Goal: Task Accomplishment & Management: Use online tool/utility

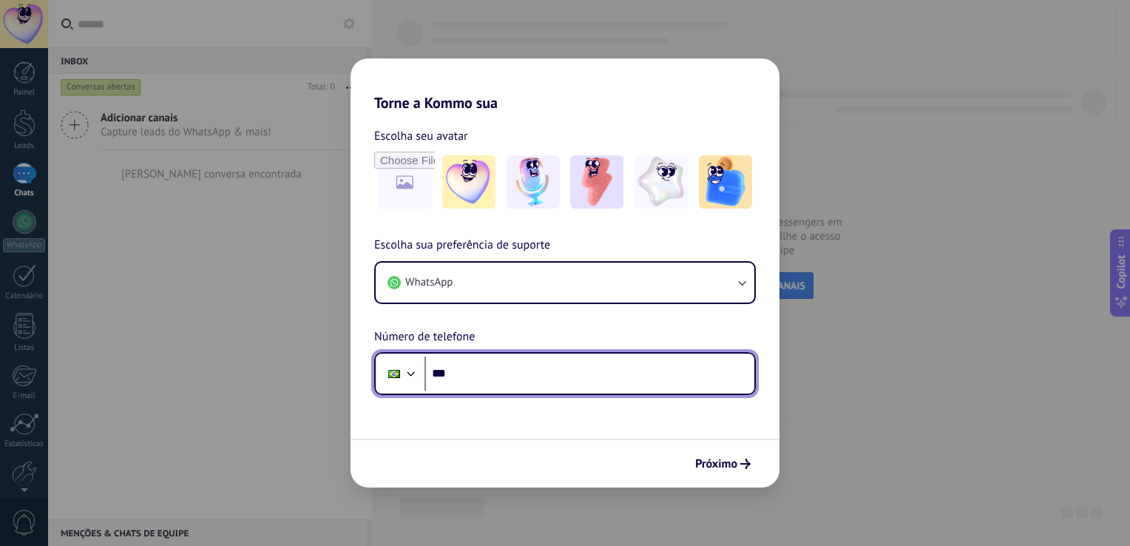
click at [549, 370] on input "***" at bounding box center [589, 373] width 330 height 34
type input "**********"
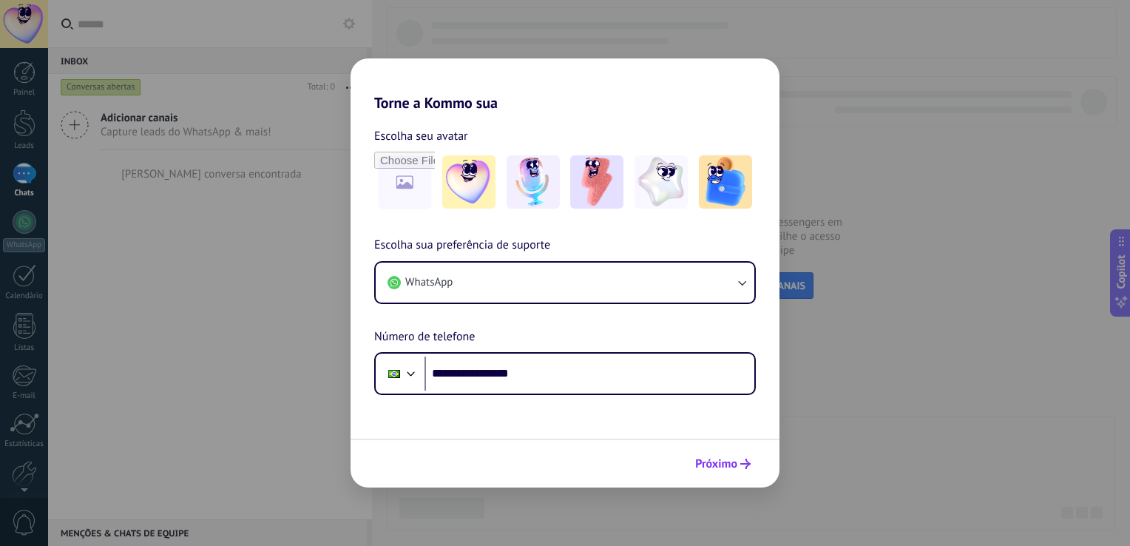
click at [736, 458] on span "Próximo" at bounding box center [716, 463] width 42 height 10
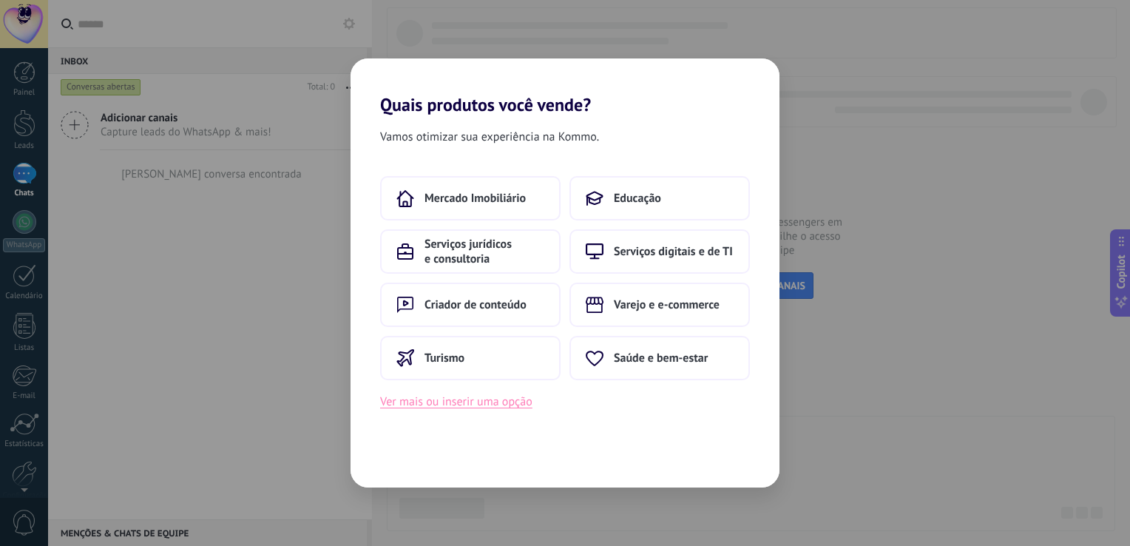
click at [515, 407] on button "Ver mais ou inserir uma opção" at bounding box center [456, 401] width 152 height 19
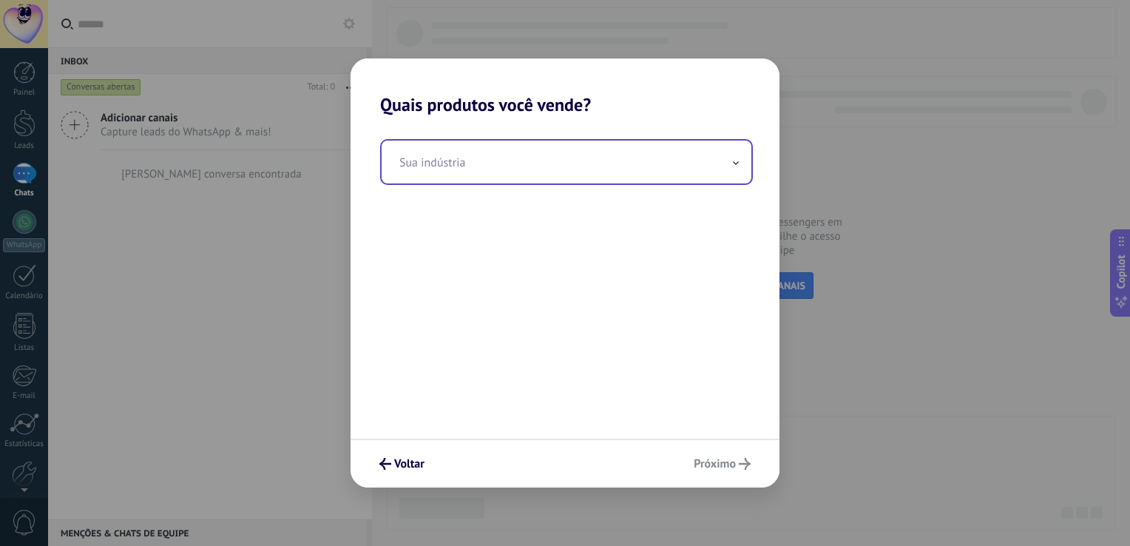
click at [540, 160] on input "text" at bounding box center [566, 161] width 370 height 43
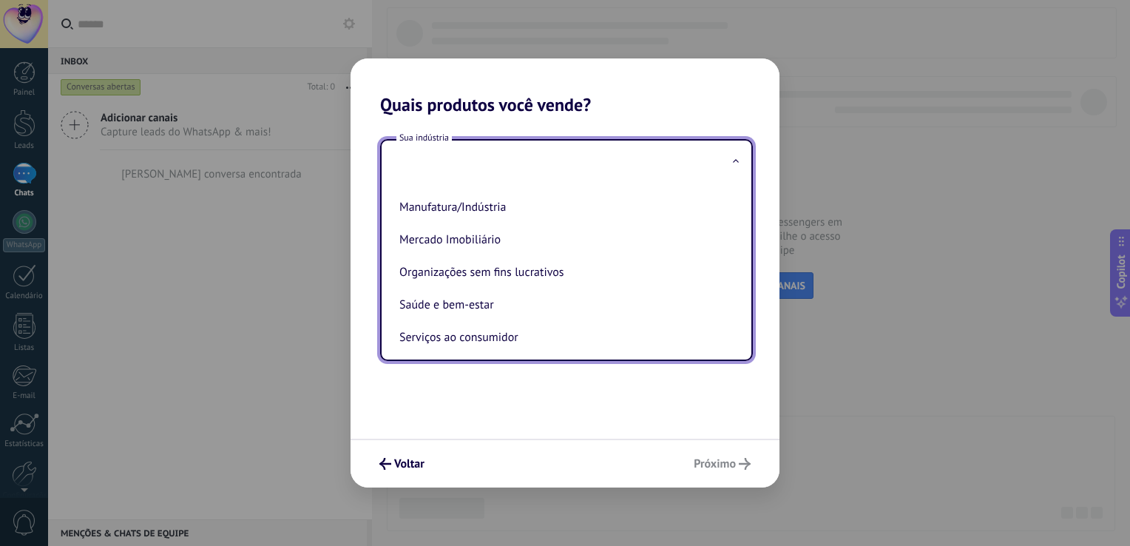
scroll to position [156, 0]
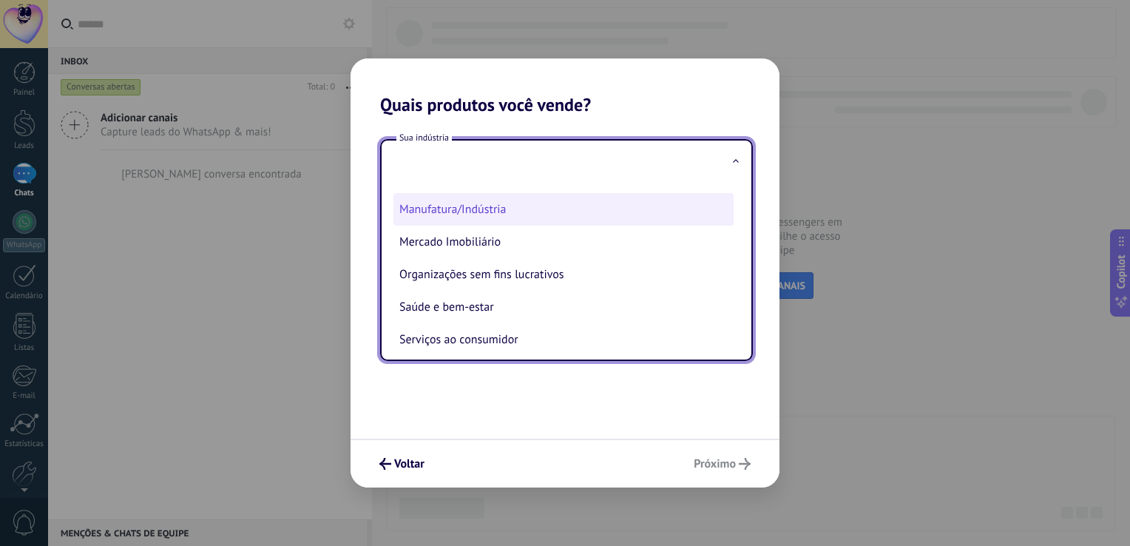
click at [545, 210] on li "Manufatura/Indústria" at bounding box center [563, 209] width 340 height 33
type input "**********"
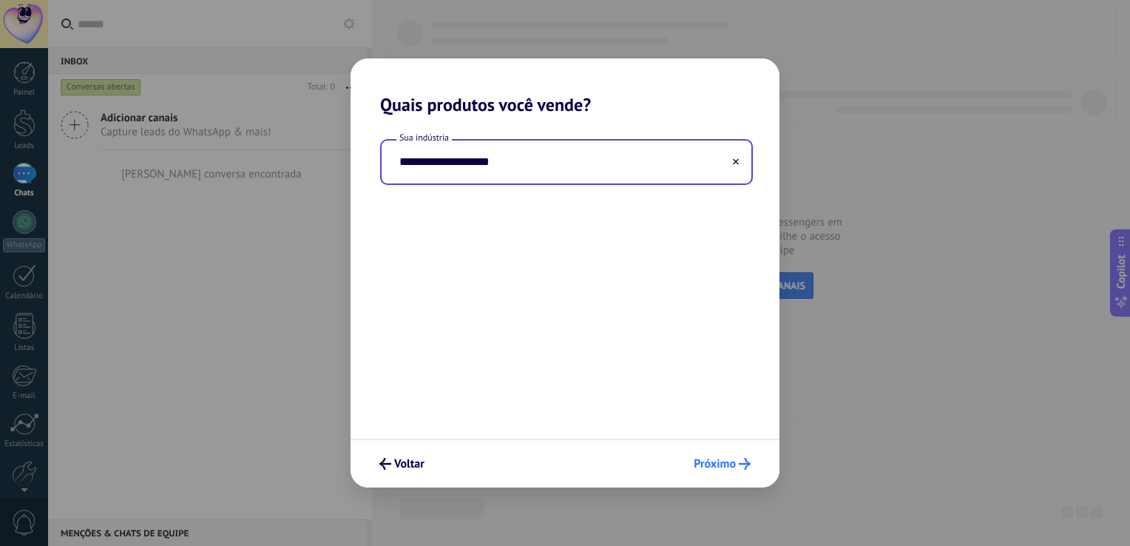
click at [712, 469] on span "Próximo" at bounding box center [714, 463] width 42 height 10
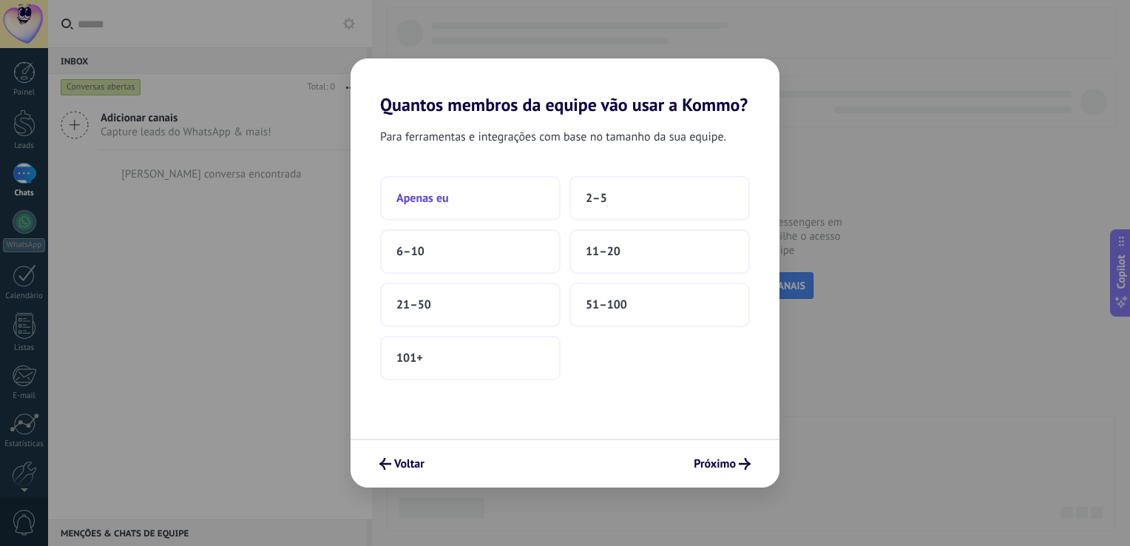
click at [520, 212] on button "Apenas eu" at bounding box center [470, 198] width 180 height 44
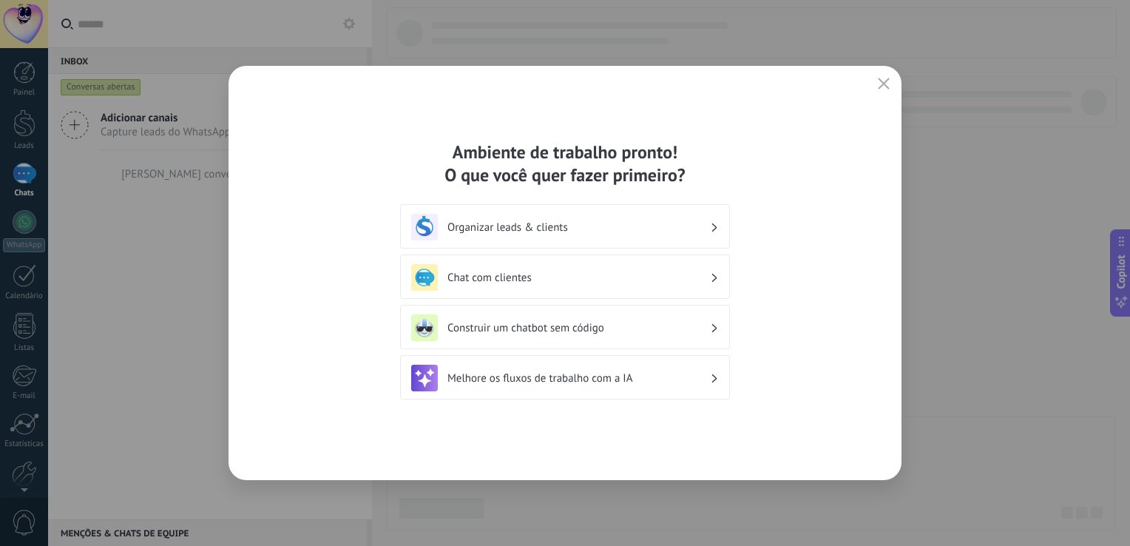
click at [578, 221] on h3 "Organizar leads & clients" at bounding box center [578, 227] width 262 height 14
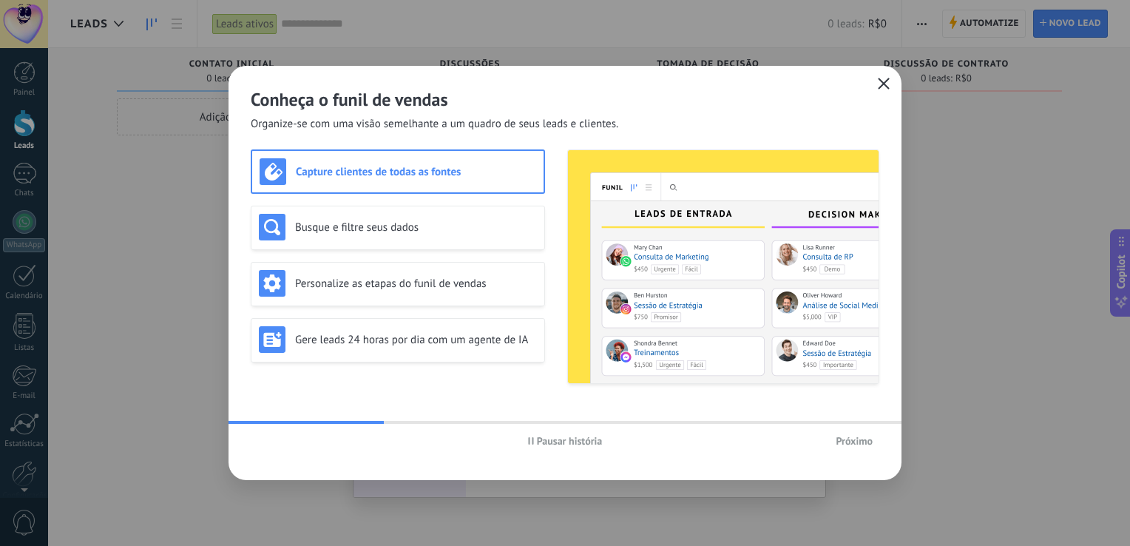
click at [880, 93] on button "button" at bounding box center [883, 84] width 19 height 21
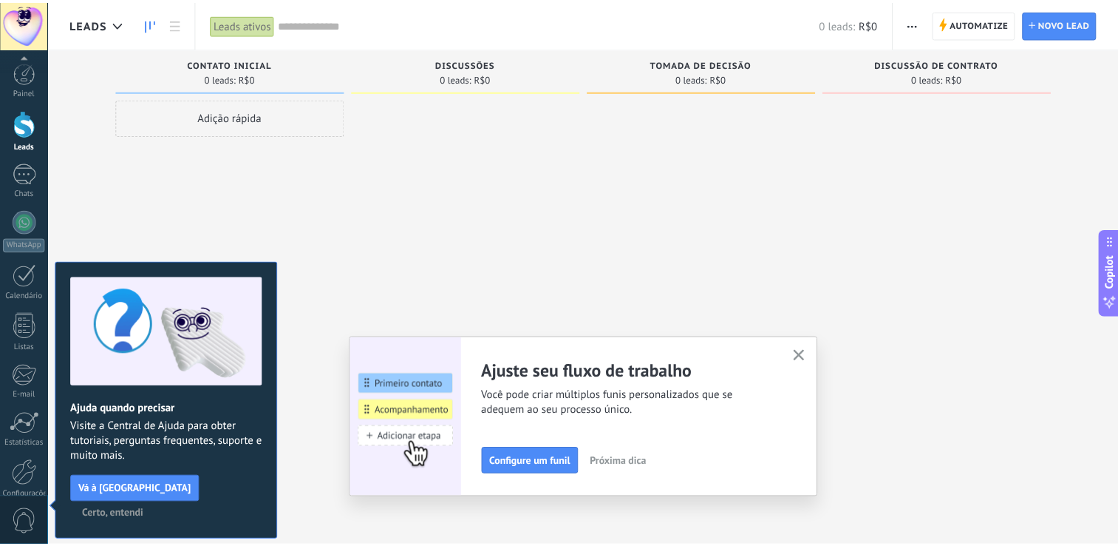
scroll to position [68, 0]
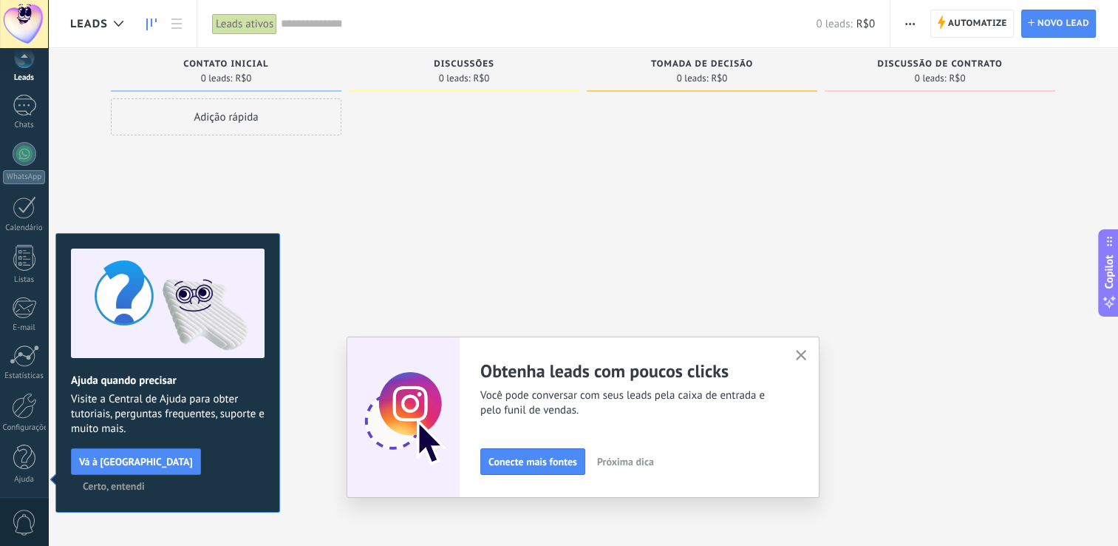
click at [627, 463] on span "Próxima dica" at bounding box center [625, 461] width 57 height 10
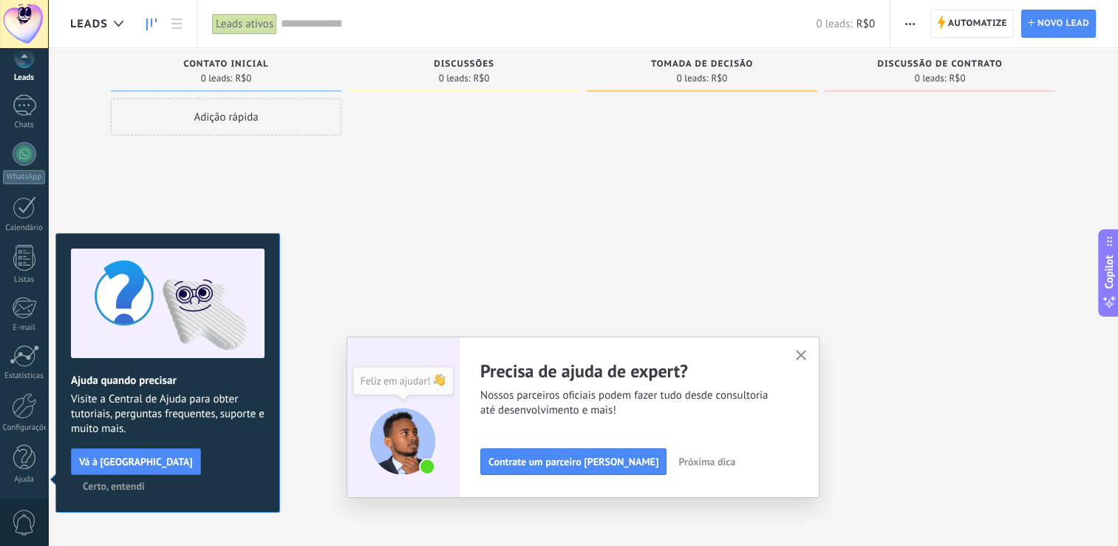
click at [679, 456] on span "Próxima dica" at bounding box center [707, 461] width 57 height 10
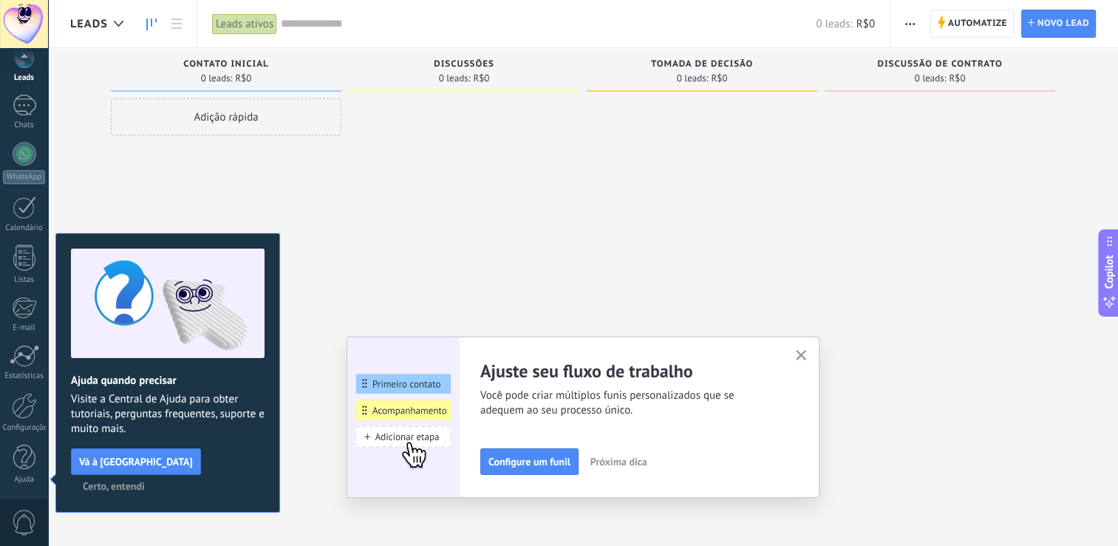
click at [636, 461] on span "Próxima dica" at bounding box center [619, 461] width 57 height 10
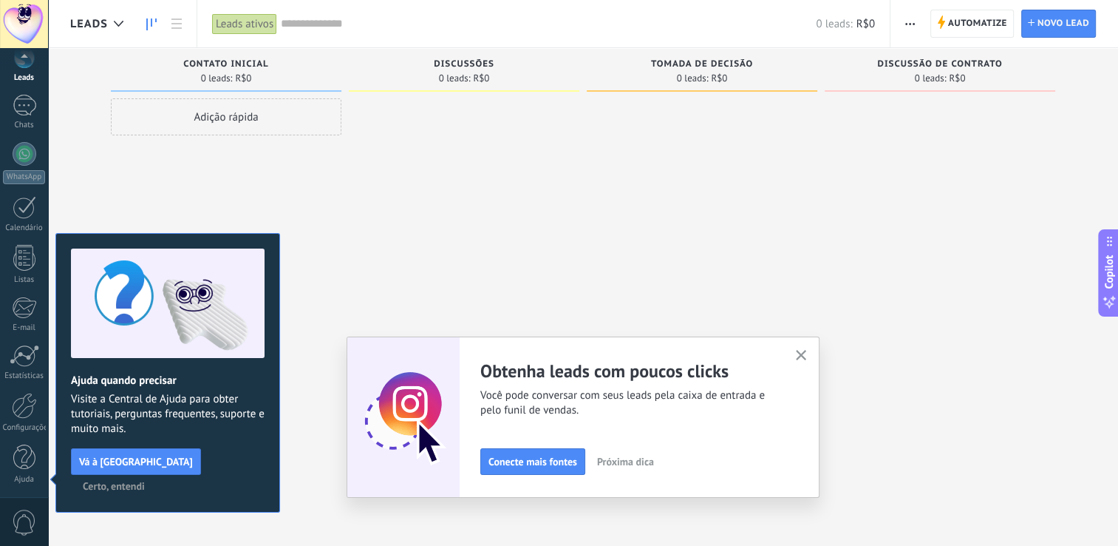
click at [803, 358] on icon "button" at bounding box center [801, 355] width 11 height 11
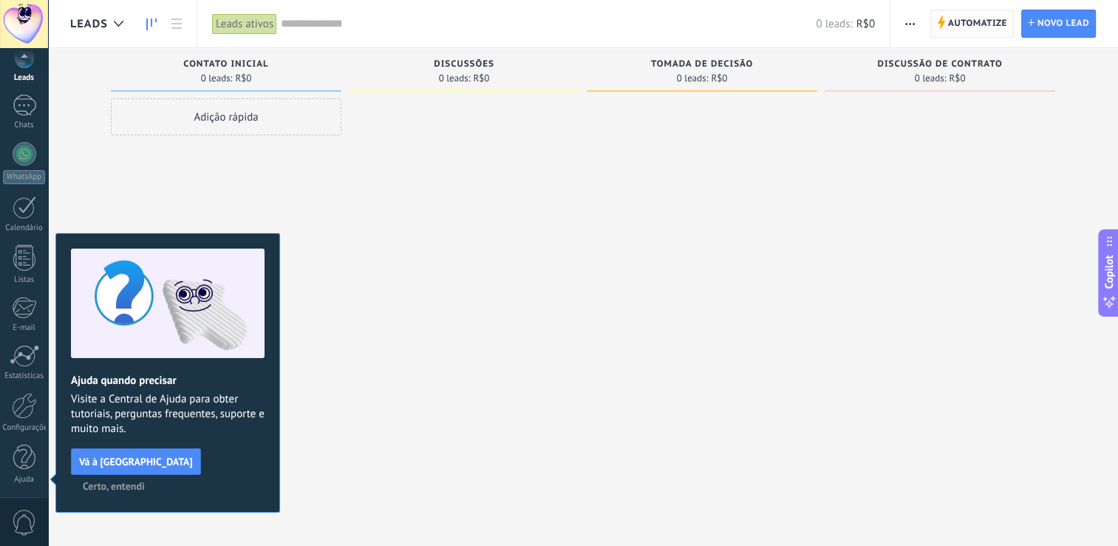
click at [990, 22] on span "Automatize" at bounding box center [977, 23] width 59 height 27
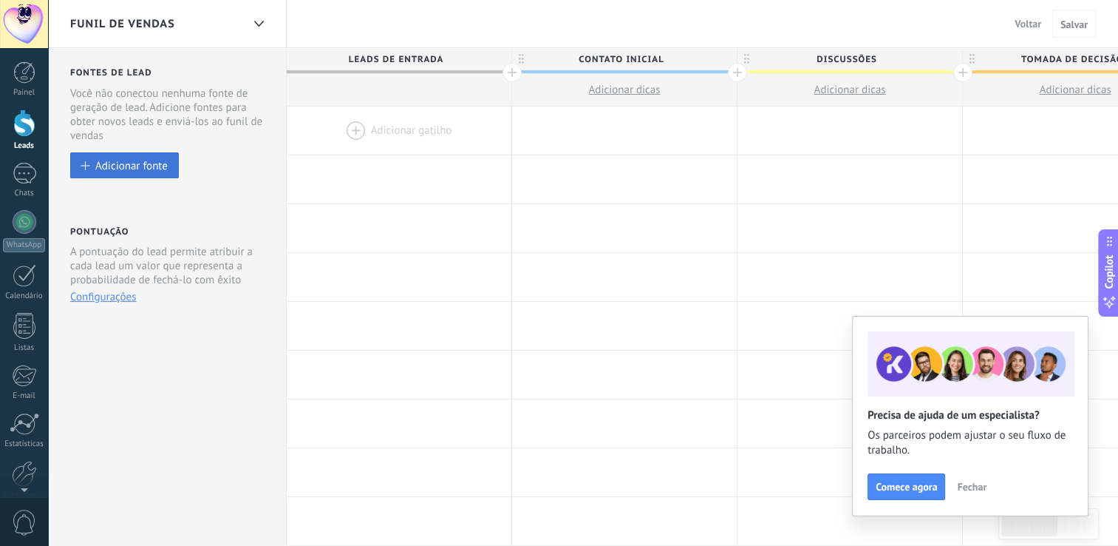
click at [123, 173] on button "Adicionar fonte" at bounding box center [124, 165] width 109 height 26
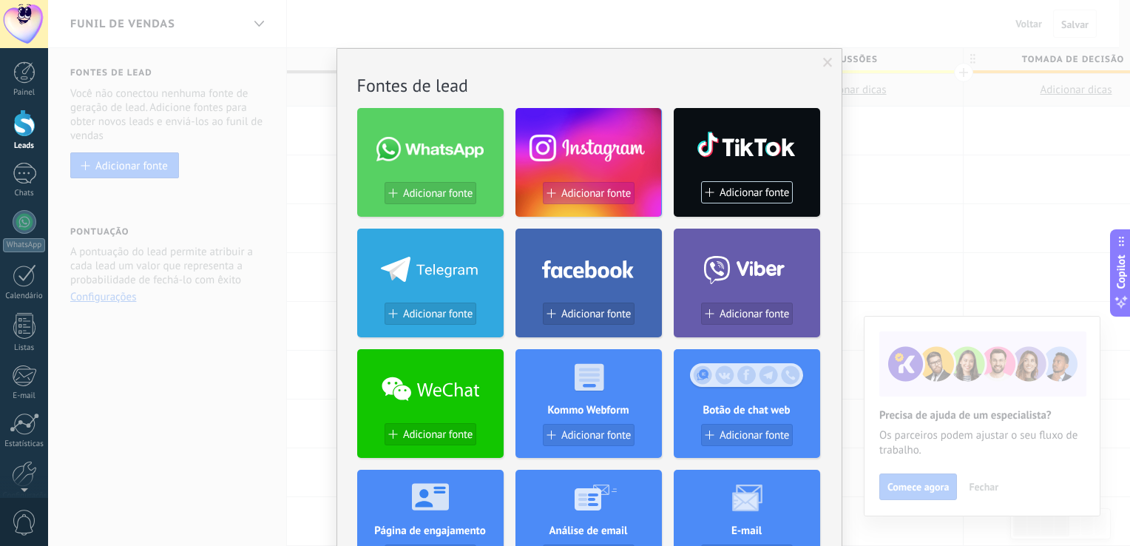
click at [594, 198] on span "Adicionar fonte" at bounding box center [595, 193] width 69 height 13
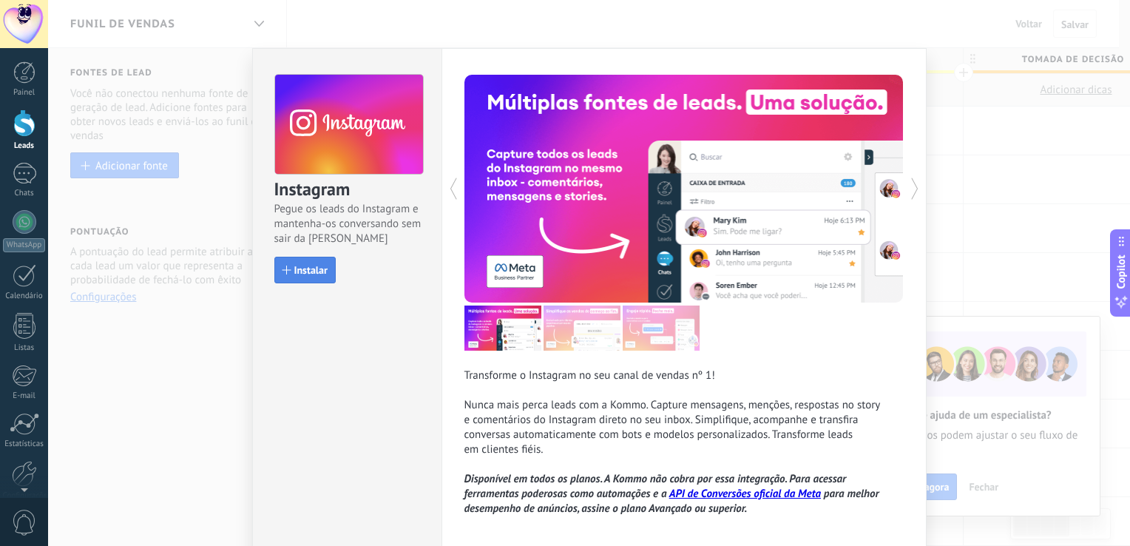
click at [296, 268] on span "Instalar" at bounding box center [310, 270] width 33 height 10
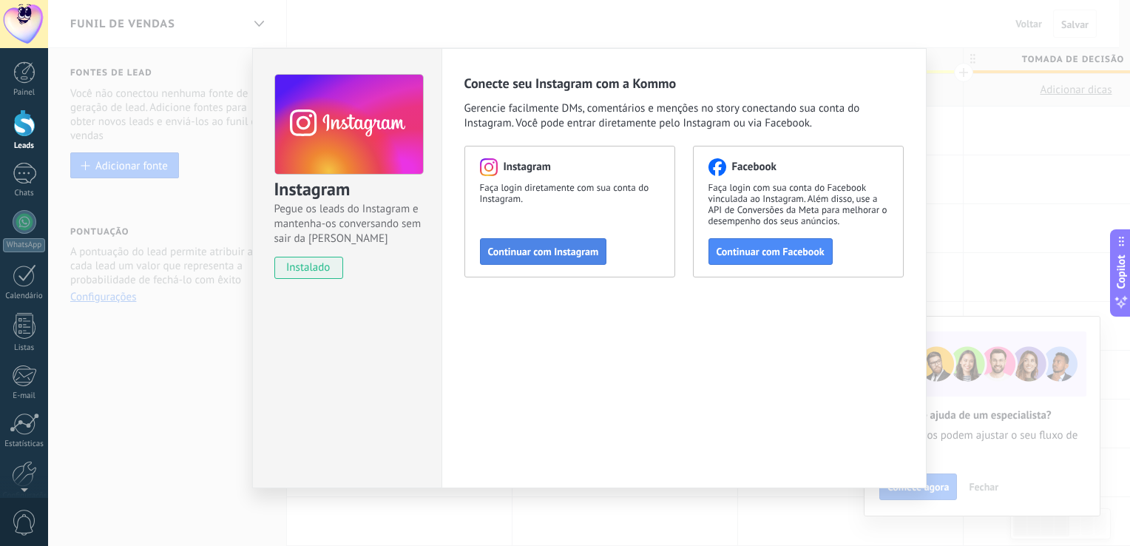
click at [544, 246] on span "Continuar com Instagram" at bounding box center [543, 251] width 111 height 10
click at [503, 251] on span "Continuar com Instagram" at bounding box center [543, 251] width 111 height 10
click at [130, 322] on div "Instagram Pegue os leads do Instagram e mantenha-os conversando sem sair da Kom…" at bounding box center [588, 273] width 1081 height 546
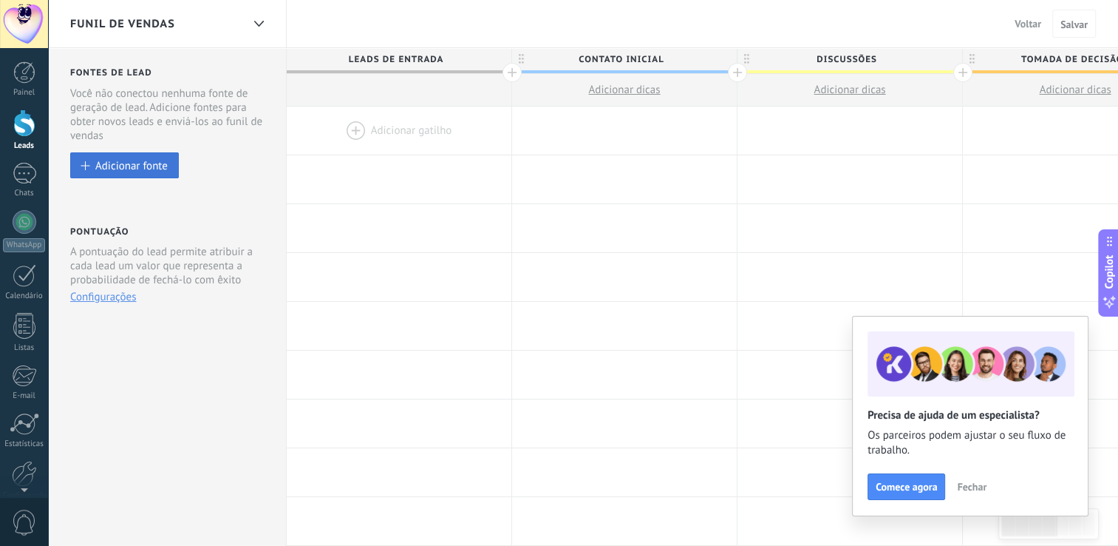
click at [145, 158] on button "Adicionar fonte" at bounding box center [124, 165] width 109 height 26
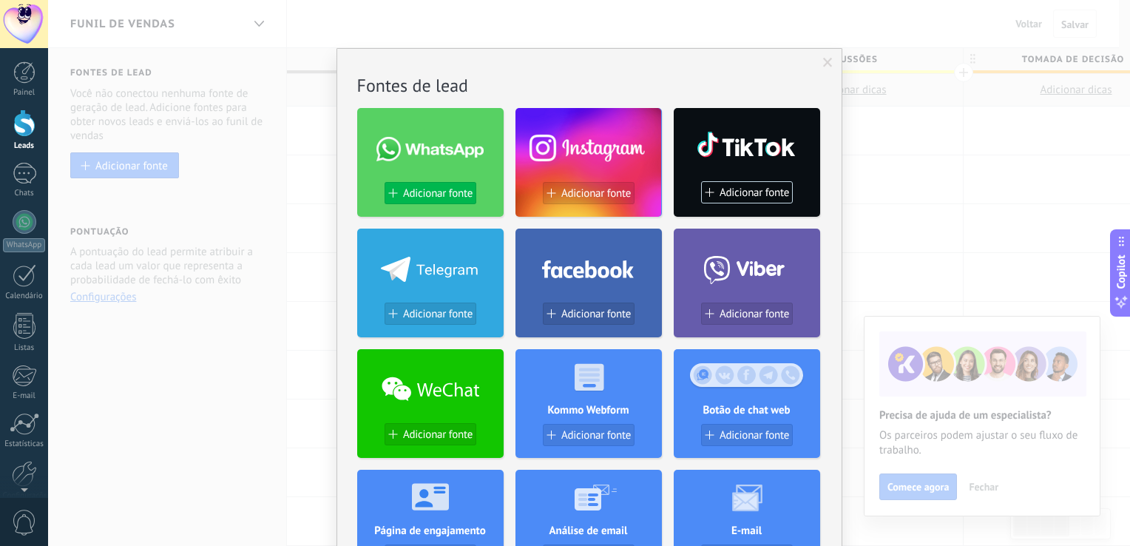
click at [439, 192] on span "Adicionar fonte" at bounding box center [437, 193] width 69 height 13
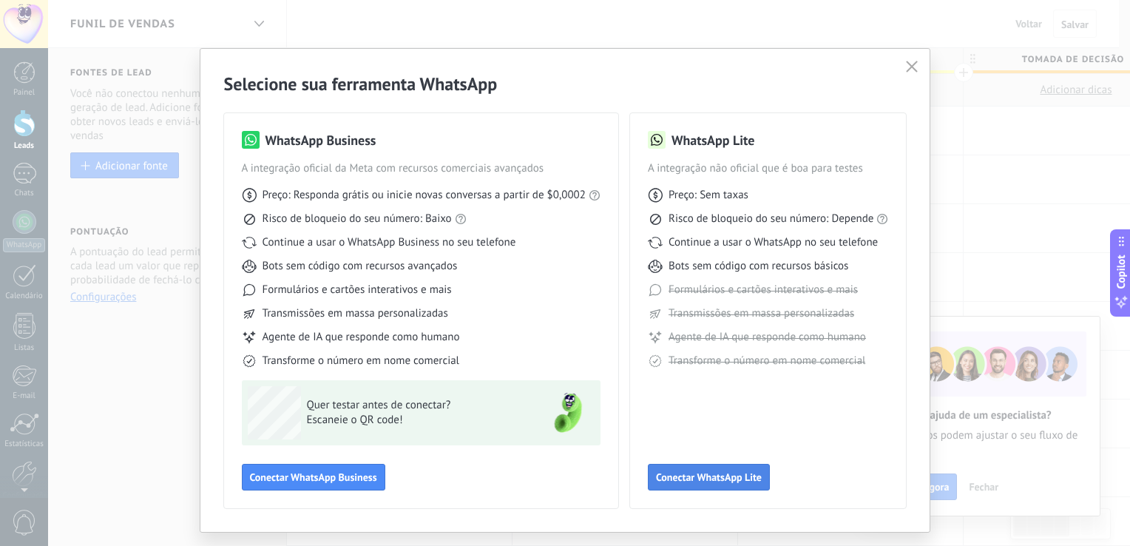
click at [734, 477] on span "Conectar WhatsApp Lite" at bounding box center [709, 477] width 106 height 10
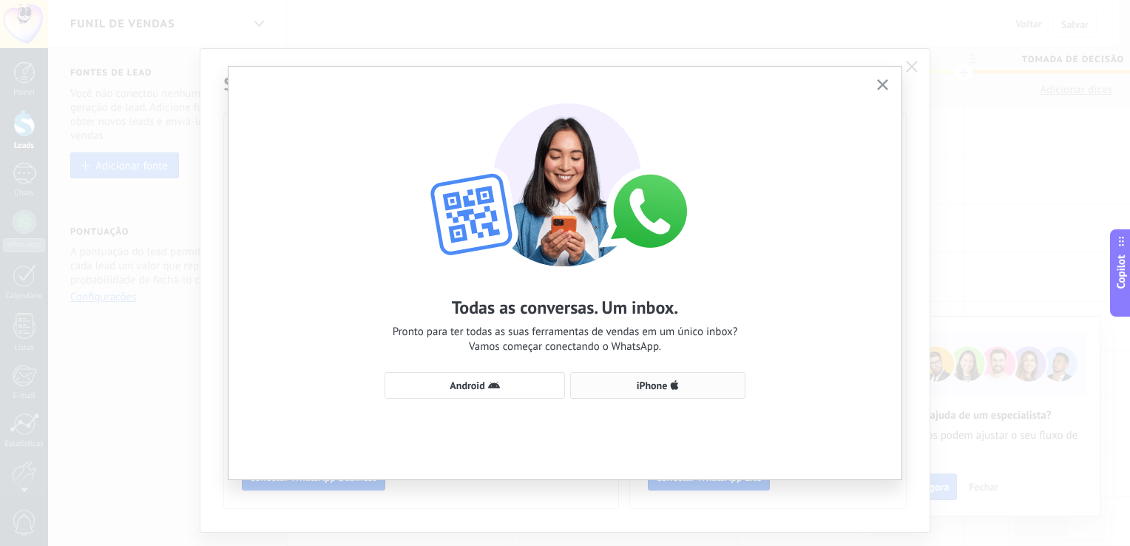
click at [659, 389] on span "iPhone" at bounding box center [651, 385] width 31 height 10
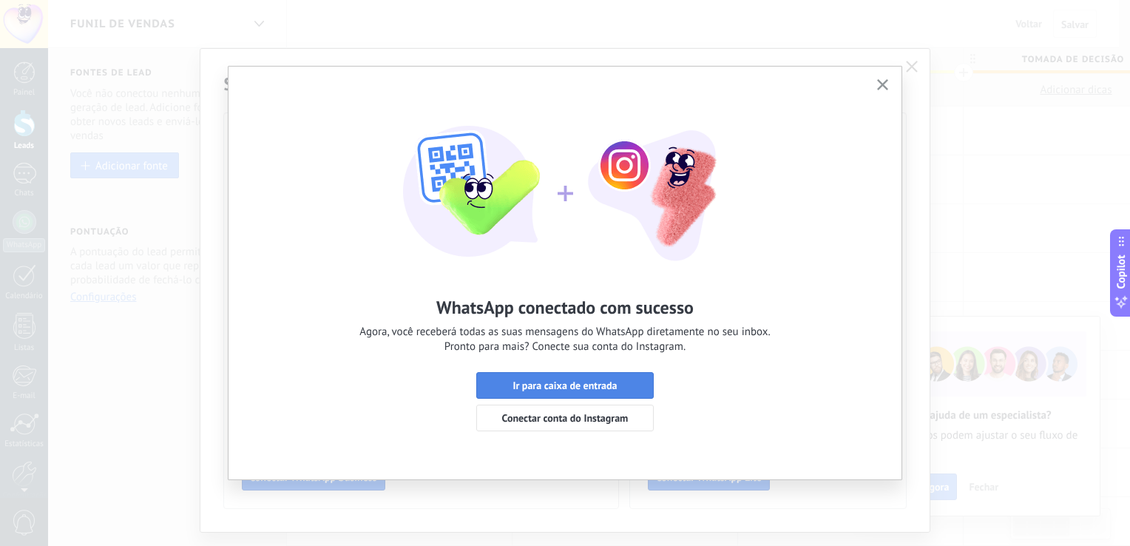
click at [597, 378] on button "Ir para caixa de entrada" at bounding box center [564, 385] width 177 height 27
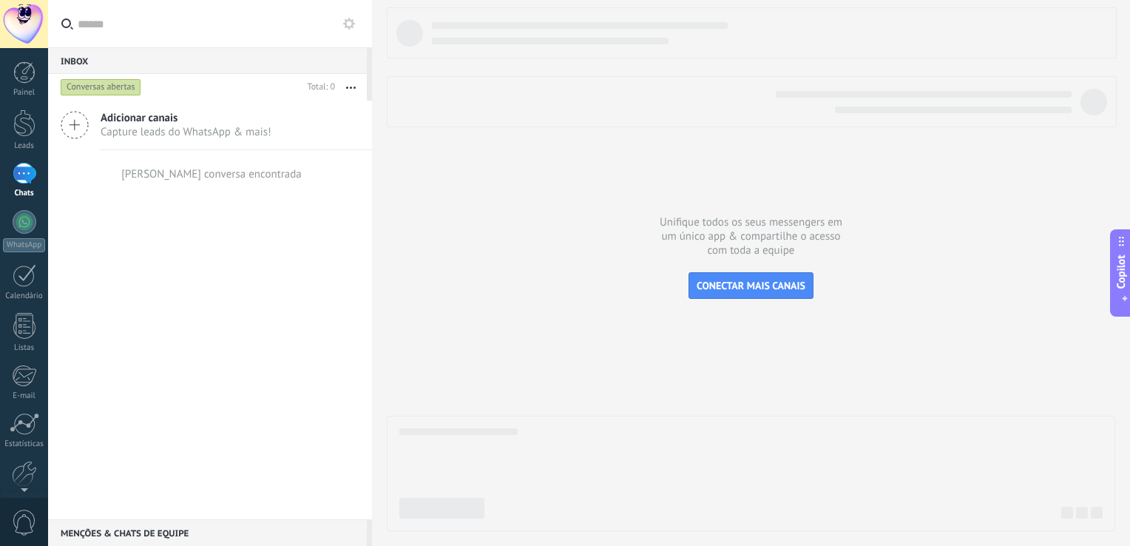
click at [33, 196] on div "Chats" at bounding box center [24, 194] width 43 height 10
click at [27, 143] on div "Leads" at bounding box center [24, 146] width 43 height 10
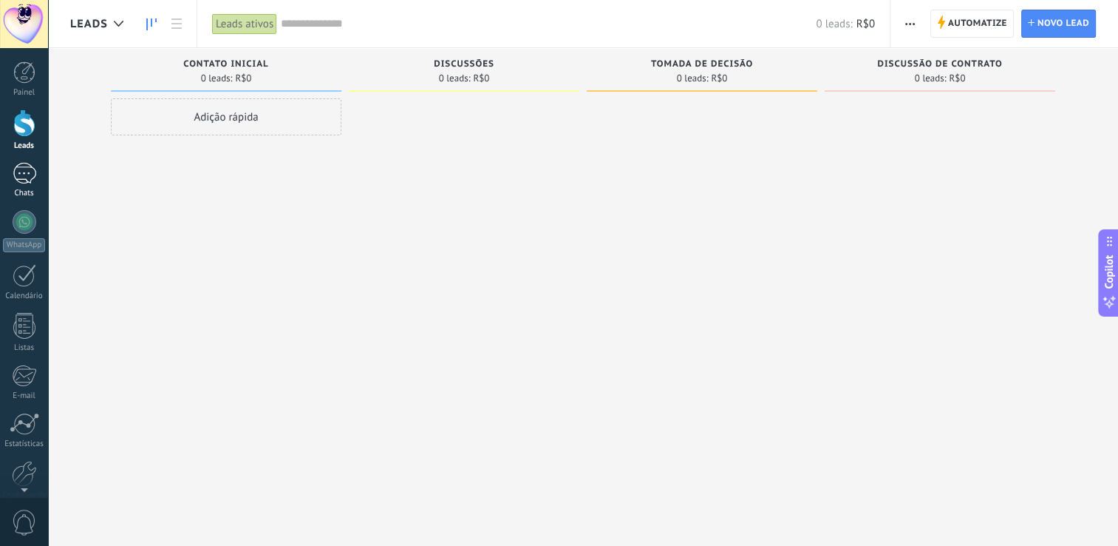
click at [21, 169] on div at bounding box center [25, 173] width 24 height 21
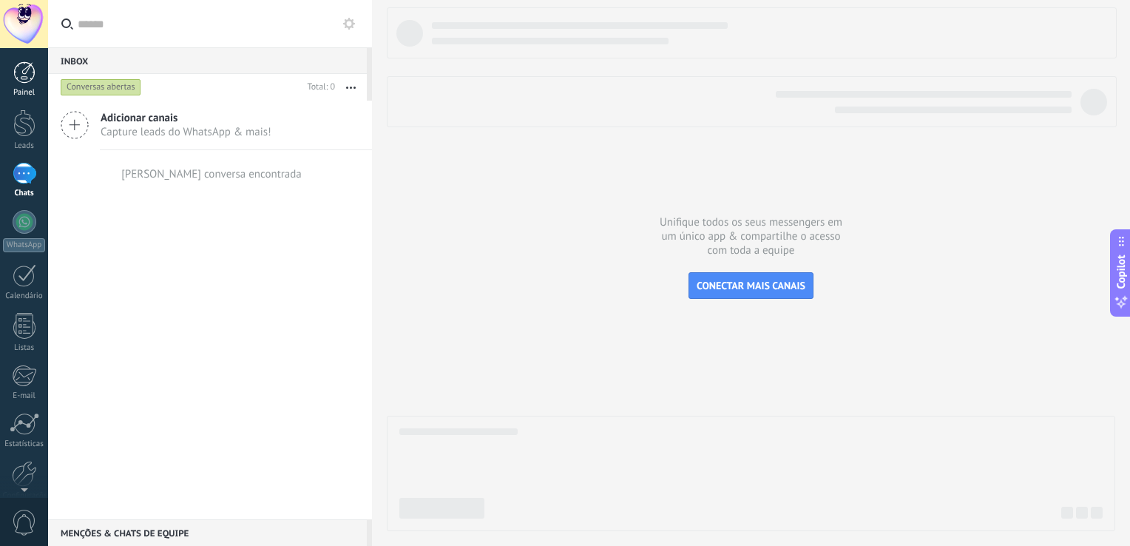
click at [0, 86] on html ".abccls-1,.abccls-2{fill-rule:evenodd}.abccls-2{fill:#fff} .abfcls-1{fill:none}…" at bounding box center [565, 273] width 1130 height 546
click at [27, 96] on div "Painel" at bounding box center [24, 93] width 43 height 10
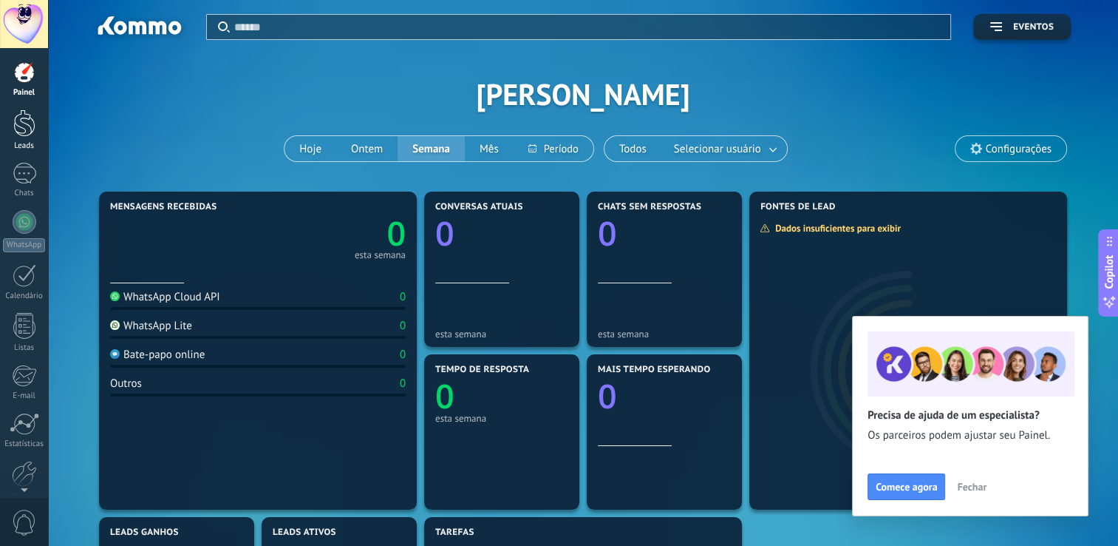
click at [24, 137] on link "Leads" at bounding box center [24, 129] width 48 height 41
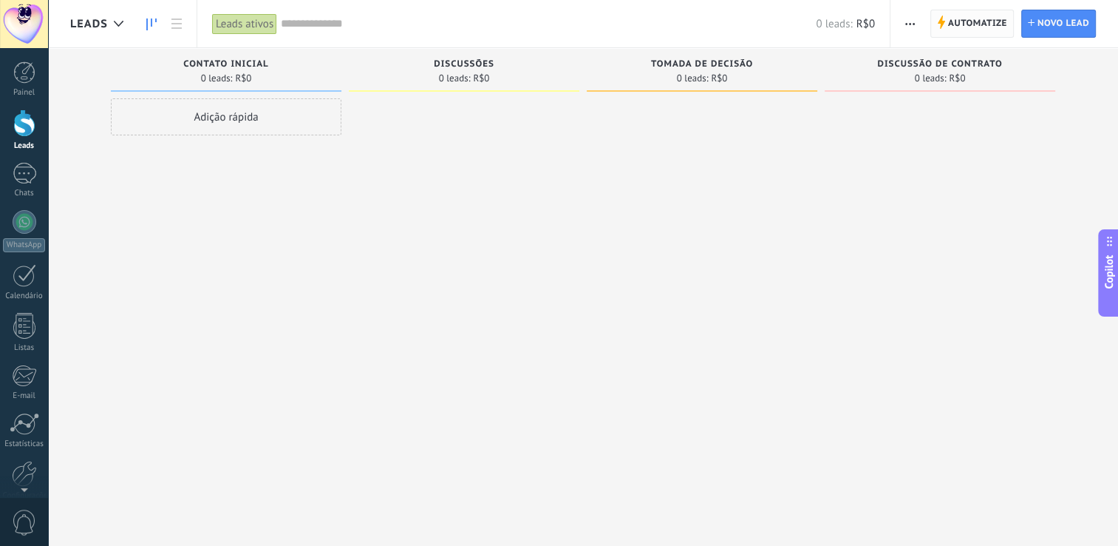
click at [984, 26] on span "Automatize" at bounding box center [977, 23] width 59 height 27
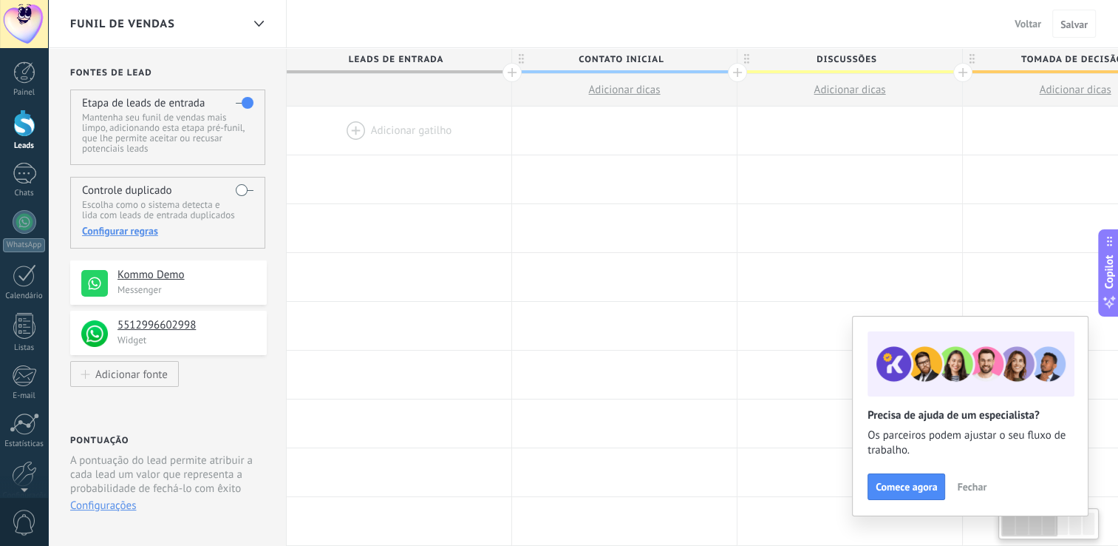
click at [984, 26] on div "Funil de vendas Voltar Cancelar Salvar" at bounding box center [583, 24] width 1070 height 48
click at [182, 322] on h4 "5512996602998" at bounding box center [180, 325] width 125 height 15
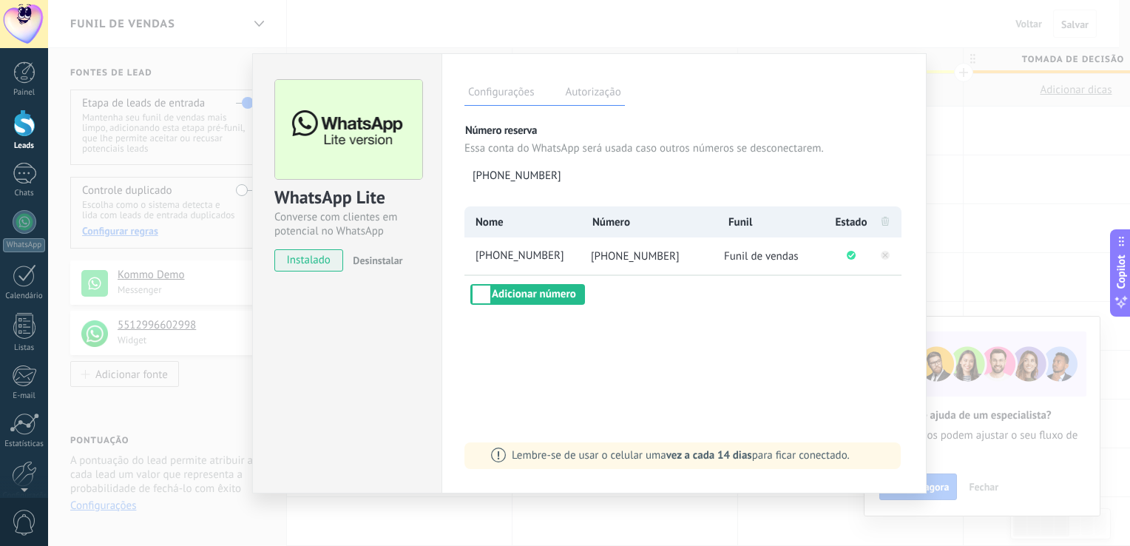
click at [943, 206] on div "WhatsApp Lite Converse com clientes em potencial no WhatsApp instalado Desinsta…" at bounding box center [588, 273] width 1081 height 546
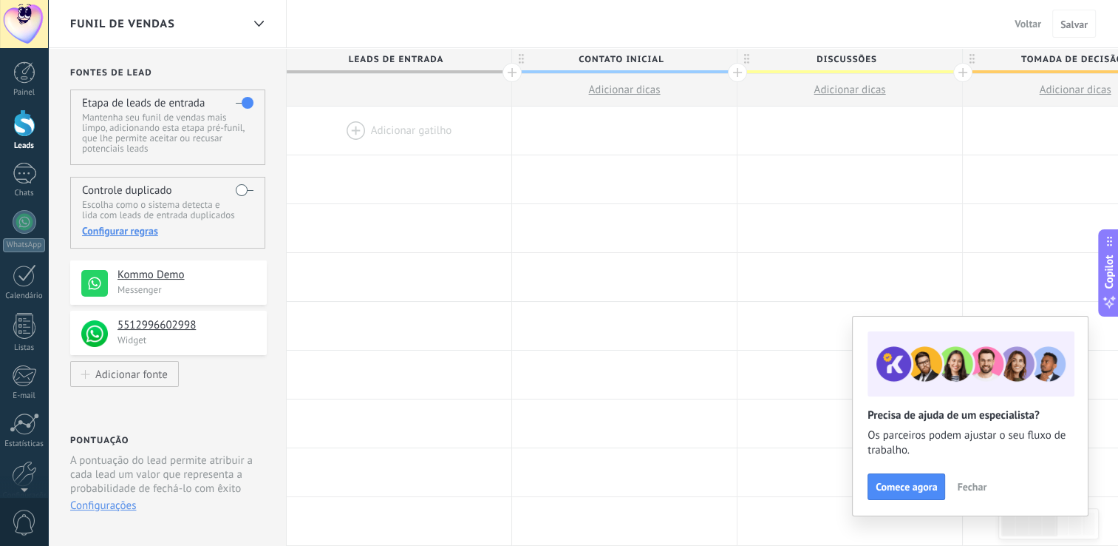
click at [40, 124] on link "Leads" at bounding box center [24, 129] width 48 height 41
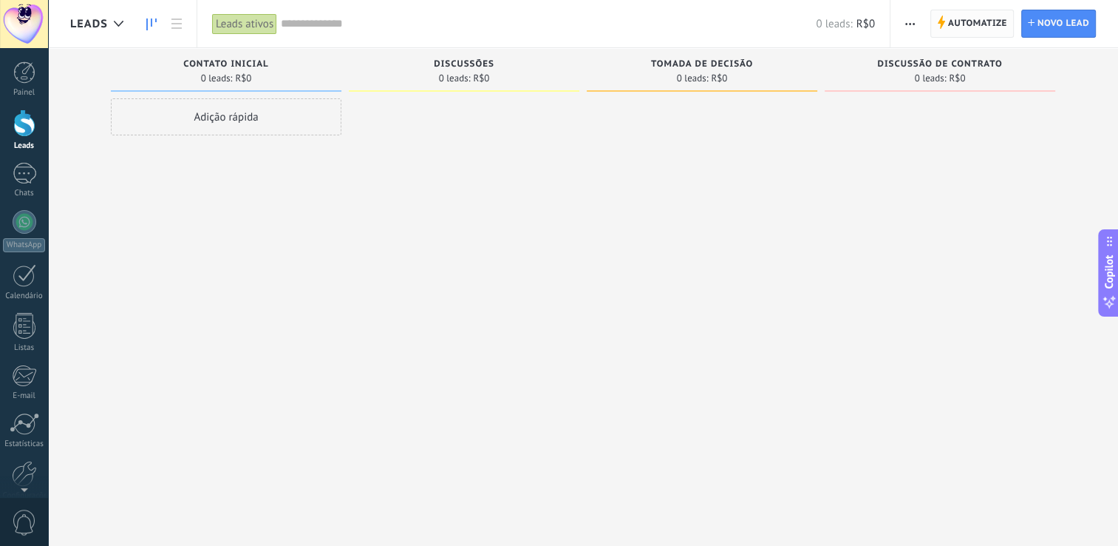
click at [952, 32] on span "Automatize" at bounding box center [977, 23] width 59 height 27
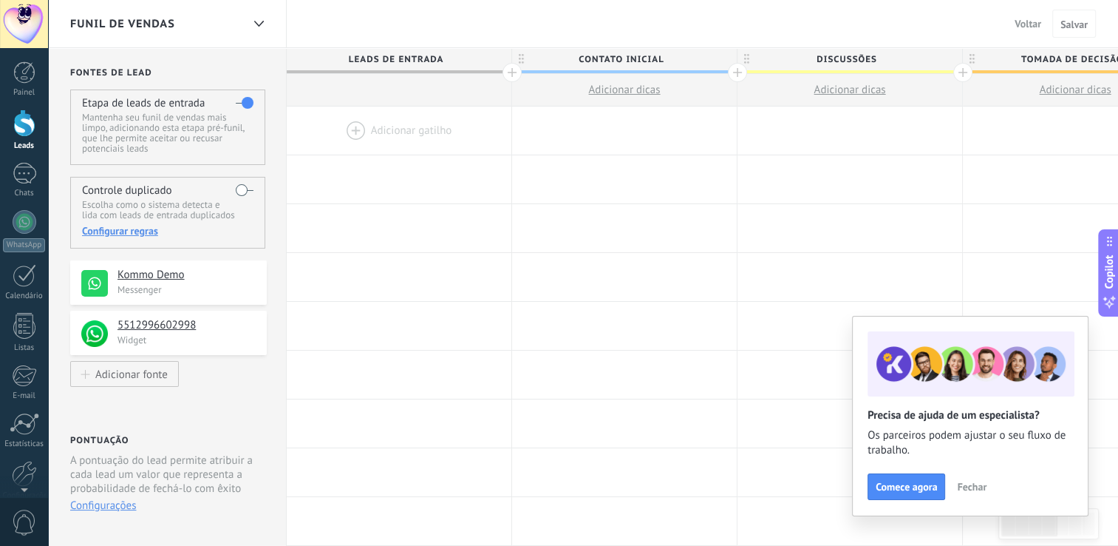
click at [245, 189] on label at bounding box center [245, 190] width 18 height 24
click at [10, 449] on div "Painel Leads Chats WhatsApp Clientes" at bounding box center [24, 314] width 48 height 506
drag, startPoint x: 30, startPoint y: 410, endPoint x: 20, endPoint y: 439, distance: 31.1
click at [20, 439] on div "Painel Leads Chats WhatsApp Clientes" at bounding box center [24, 314] width 48 height 506
click at [20, 439] on div "Estatísticas" at bounding box center [24, 444] width 43 height 10
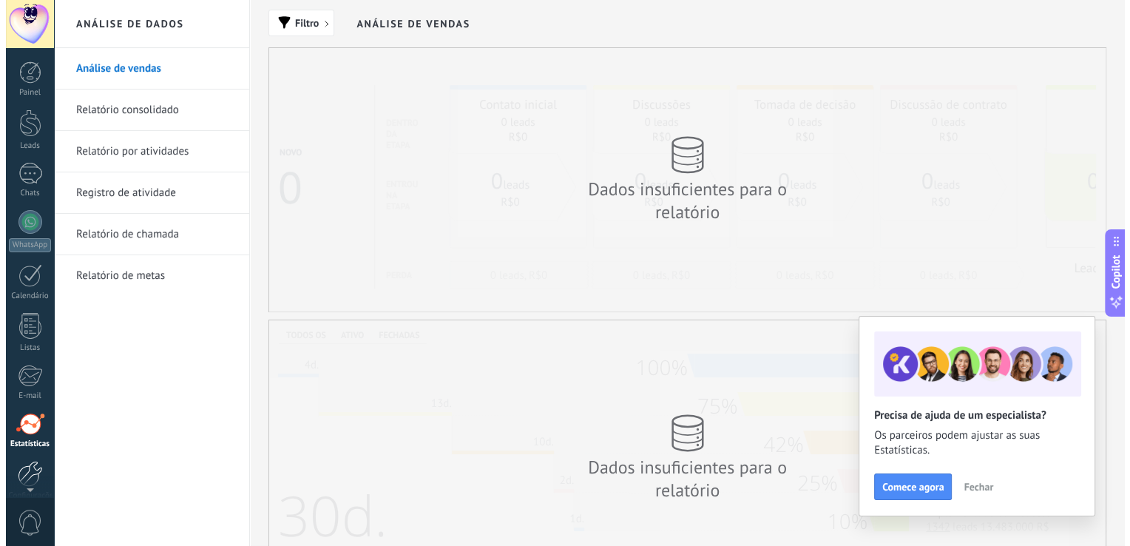
scroll to position [68, 0]
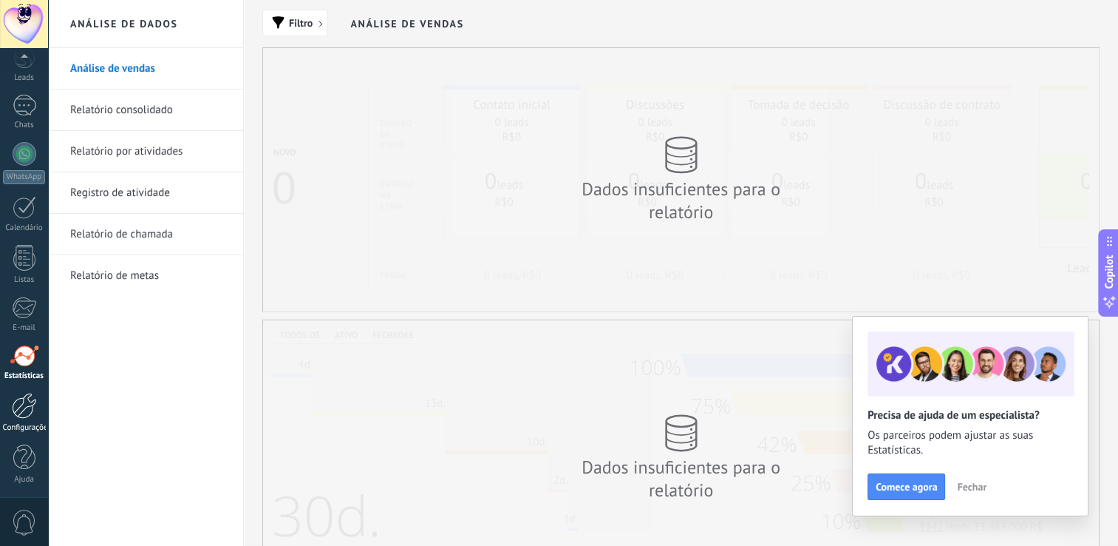
click at [18, 409] on div at bounding box center [24, 406] width 25 height 26
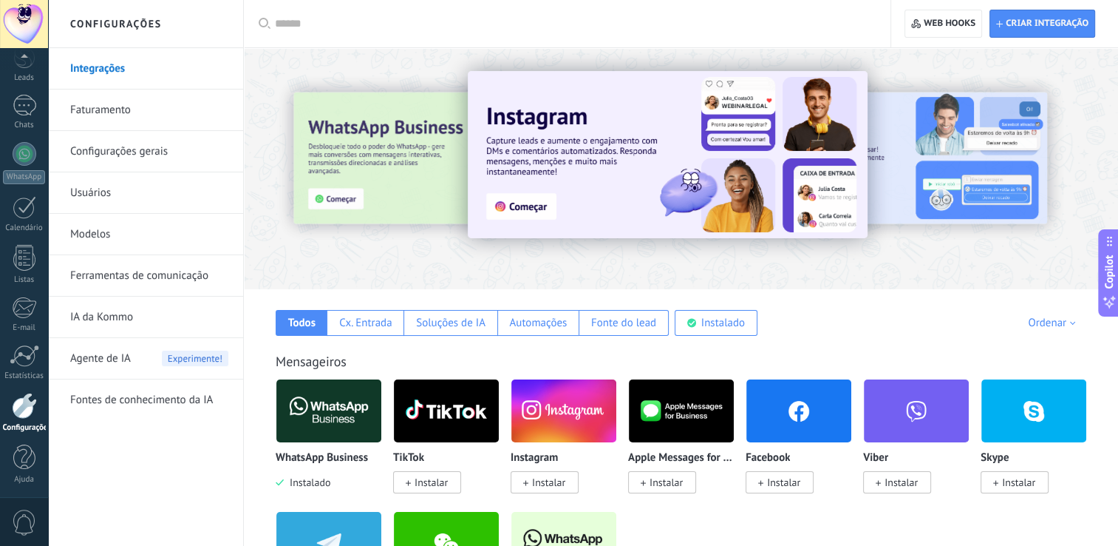
click at [139, 277] on link "Ferramentas de comunicação" at bounding box center [149, 275] width 158 height 41
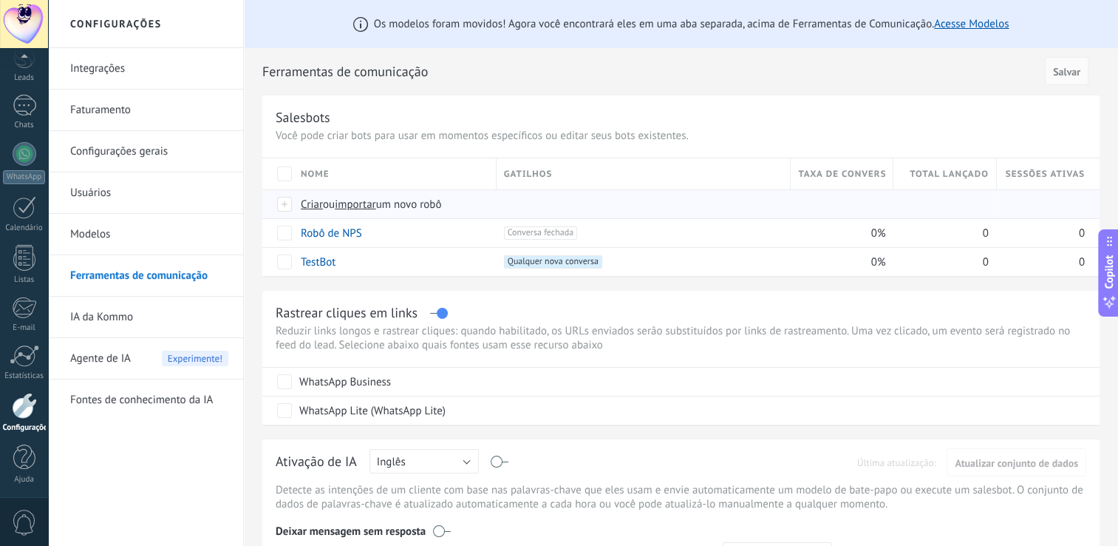
click at [302, 198] on span "Criar" at bounding box center [312, 204] width 22 height 14
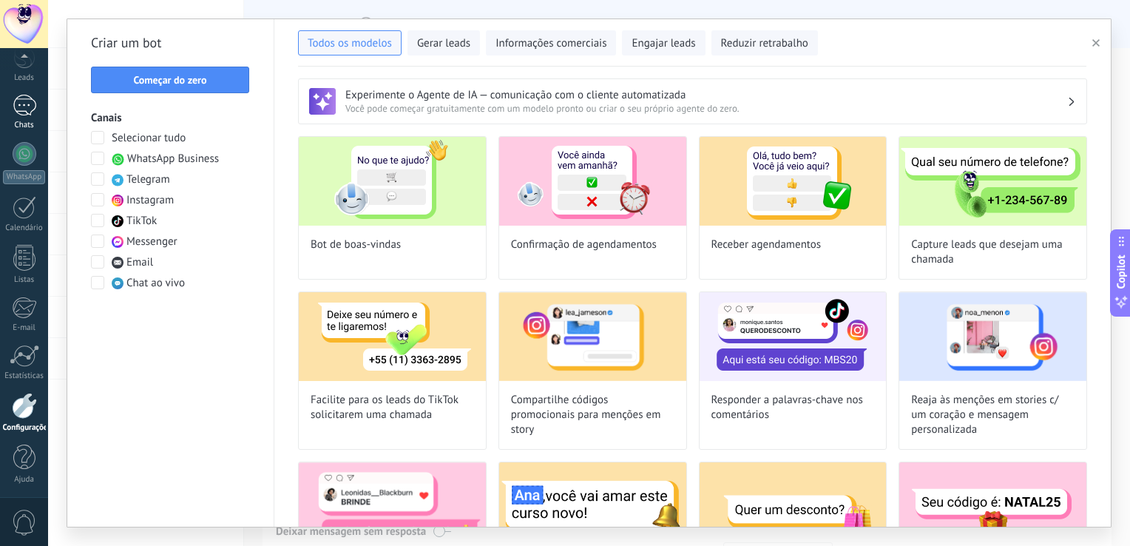
click at [38, 115] on link "Chats" at bounding box center [24, 112] width 48 height 35
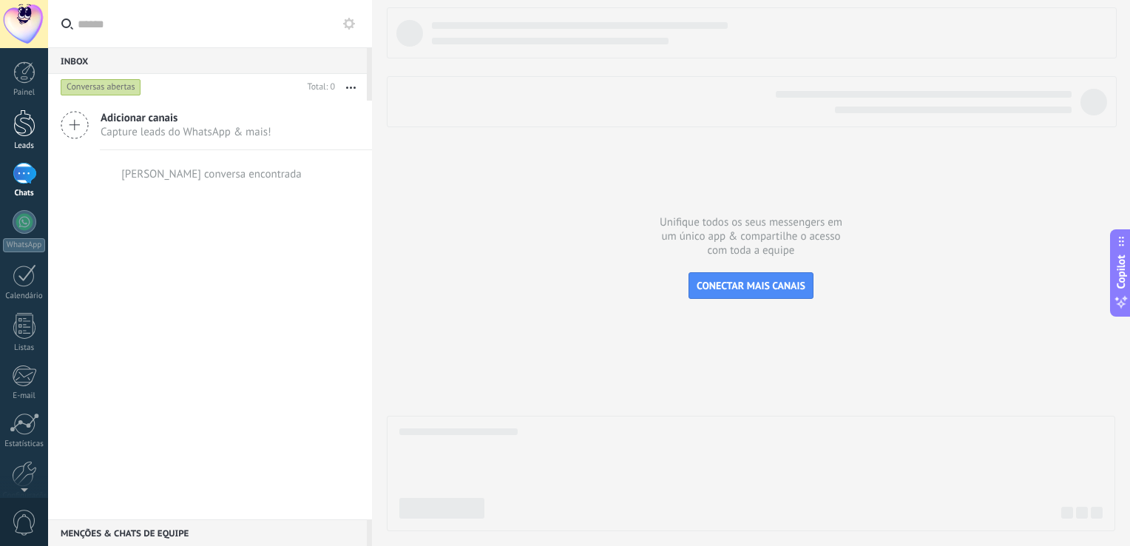
click at [21, 126] on div at bounding box center [24, 122] width 22 height 27
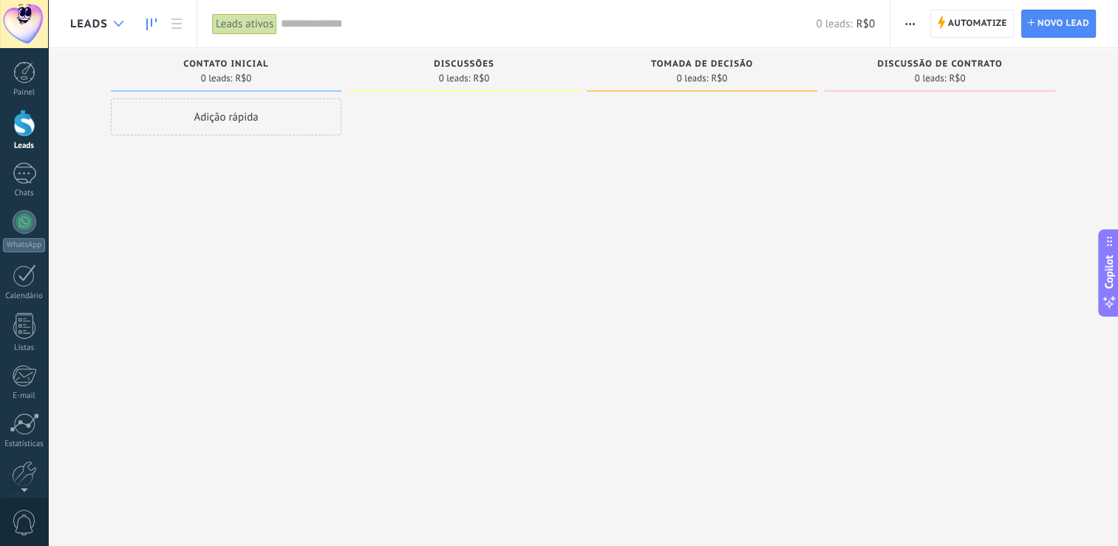
click at [118, 27] on div at bounding box center [118, 24] width 24 height 29
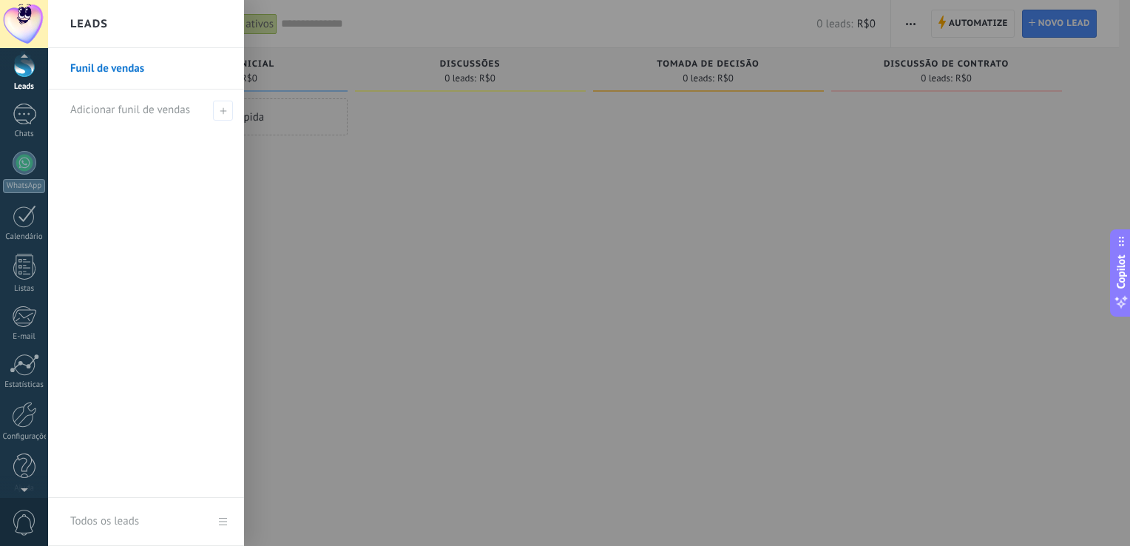
click at [18, 477] on div at bounding box center [24, 486] width 48 height 22
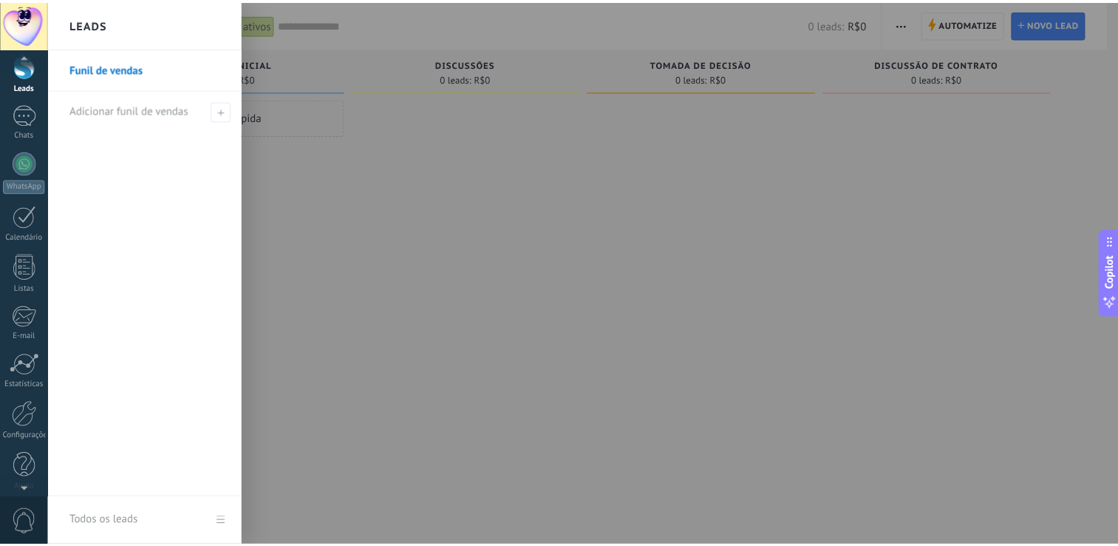
scroll to position [68, 0]
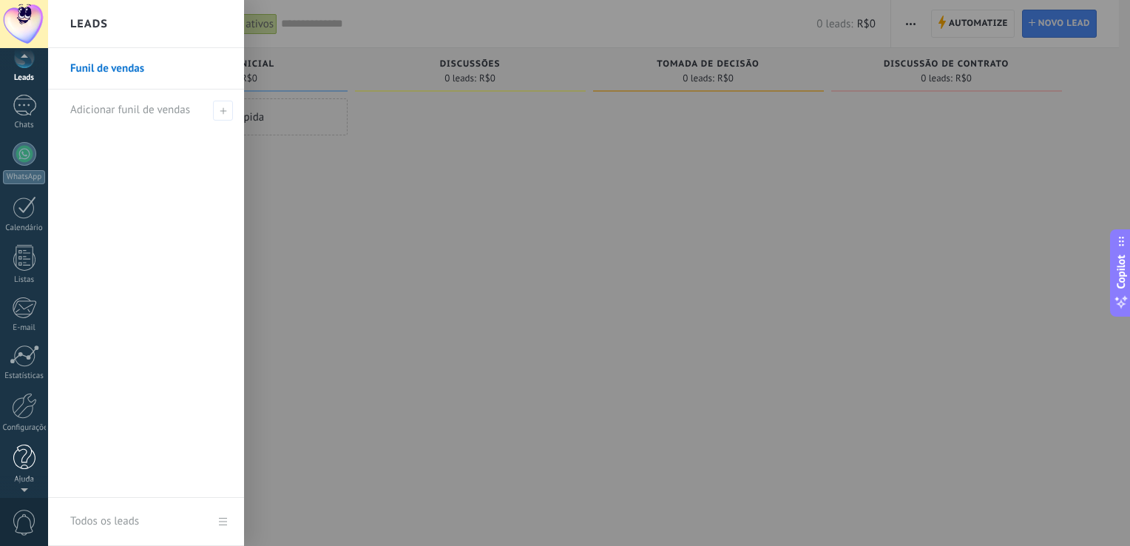
click at [24, 470] on link "Ajuda" at bounding box center [24, 464] width 48 height 40
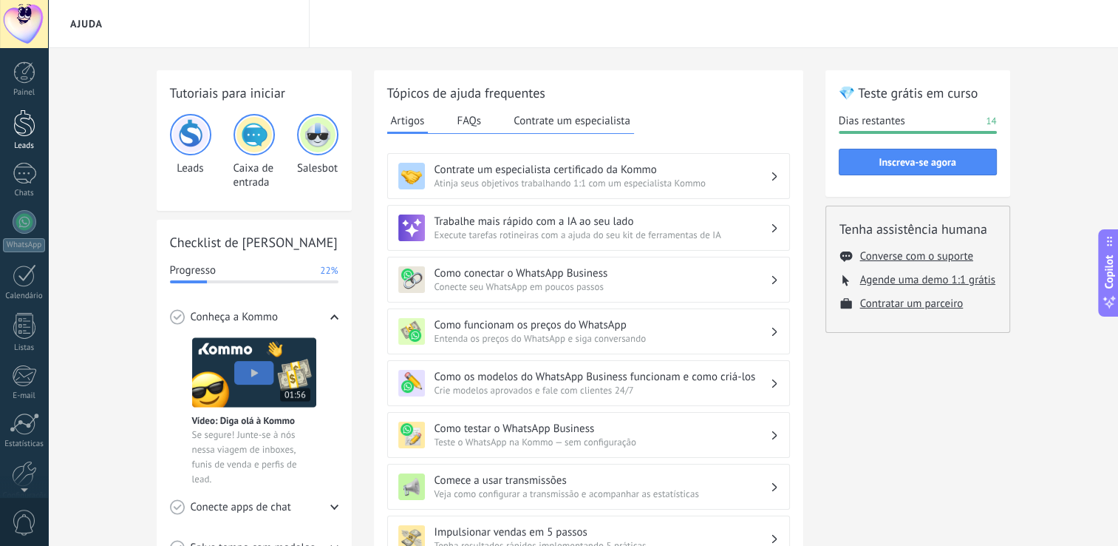
click at [18, 137] on link "Leads" at bounding box center [24, 129] width 48 height 41
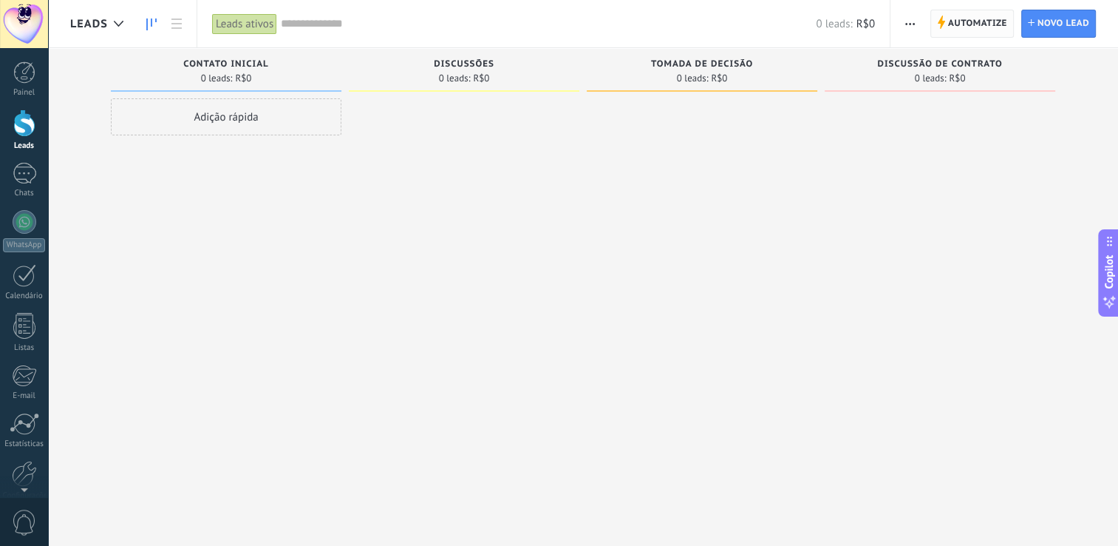
click at [981, 13] on span "Automatize" at bounding box center [977, 23] width 59 height 27
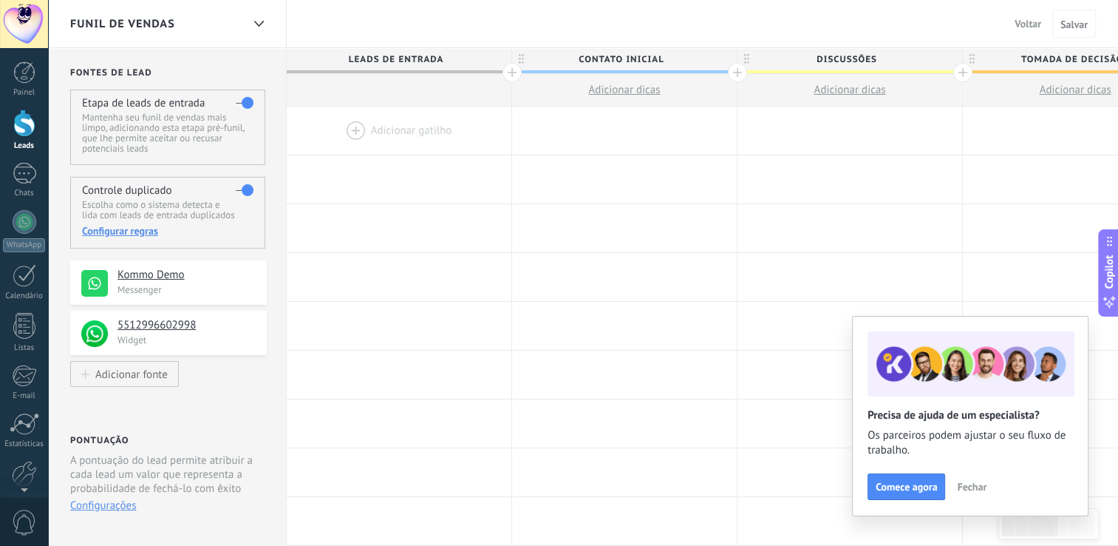
click at [30, 120] on div at bounding box center [24, 122] width 22 height 27
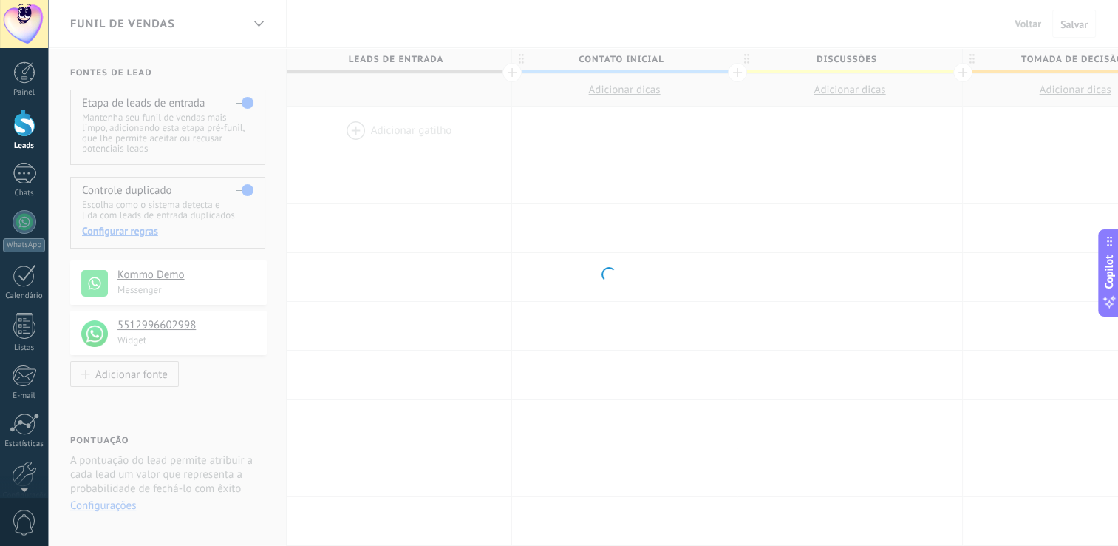
click at [30, 120] on div at bounding box center [24, 122] width 22 height 27
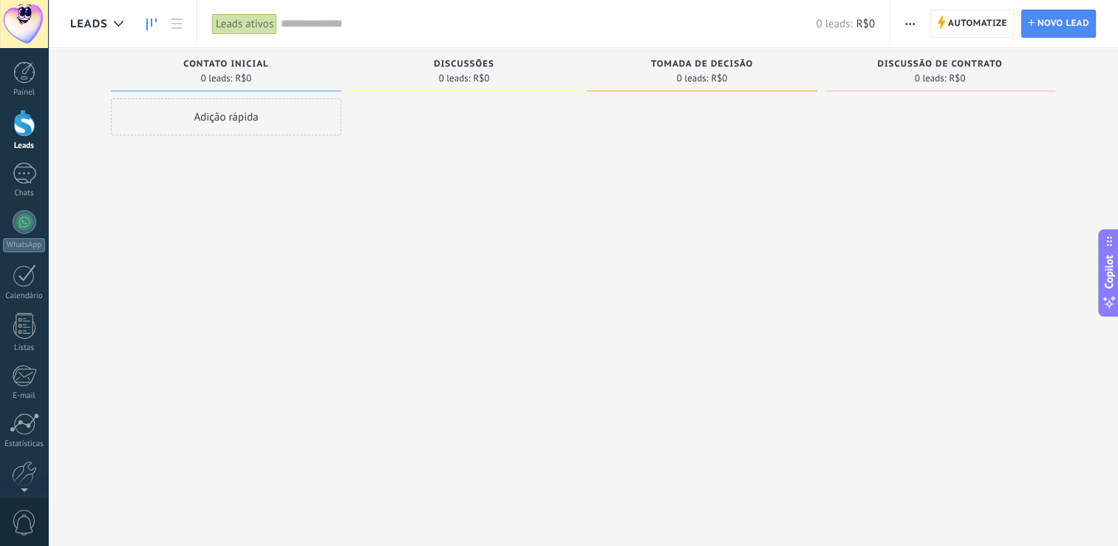
click at [592, 385] on div at bounding box center [702, 274] width 231 height 353
click at [21, 194] on div "Chats" at bounding box center [24, 194] width 43 height 10
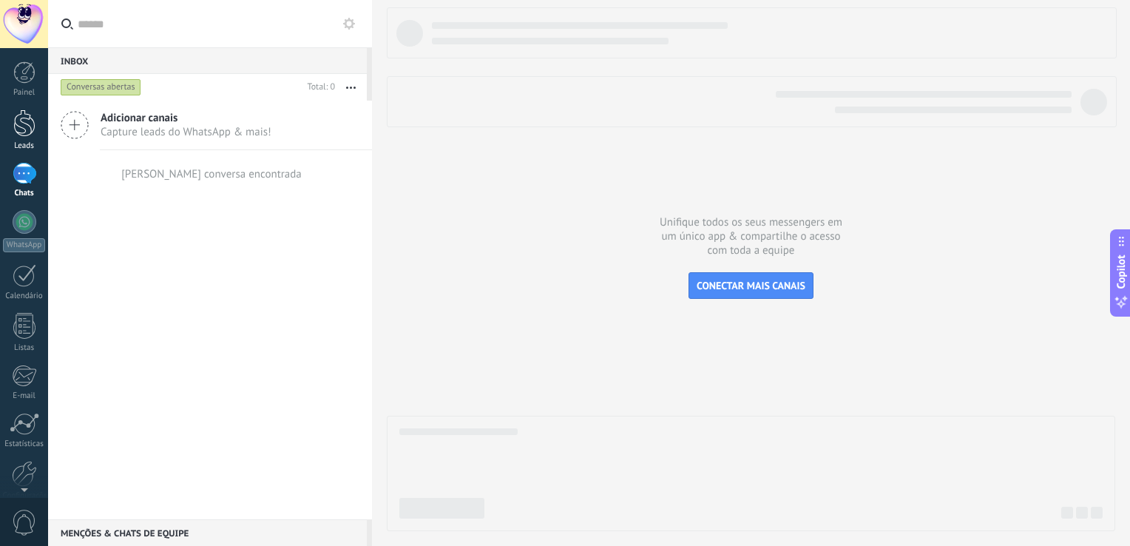
click at [25, 131] on div at bounding box center [24, 122] width 22 height 27
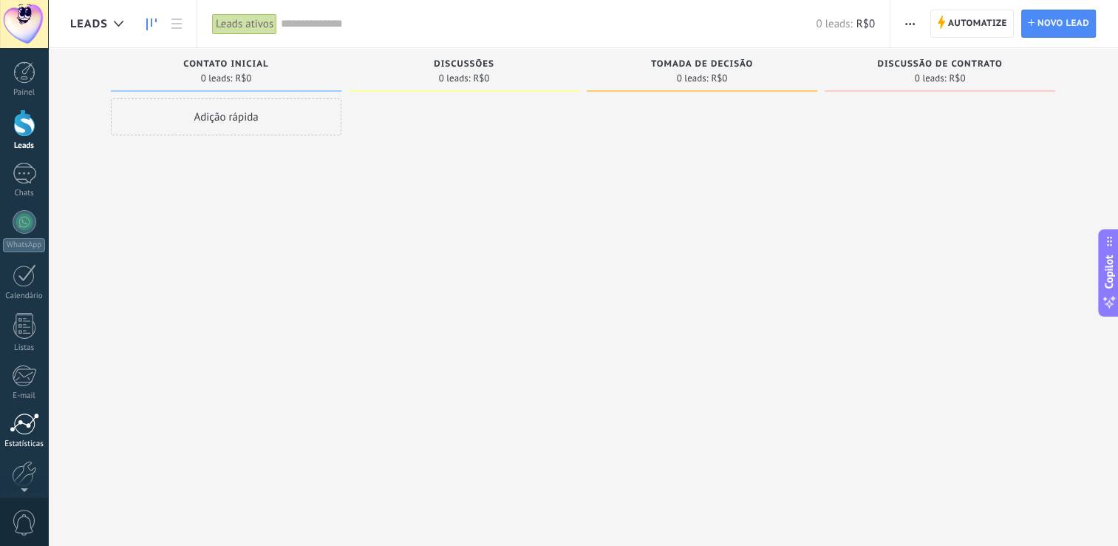
click at [21, 427] on div at bounding box center [25, 423] width 30 height 22
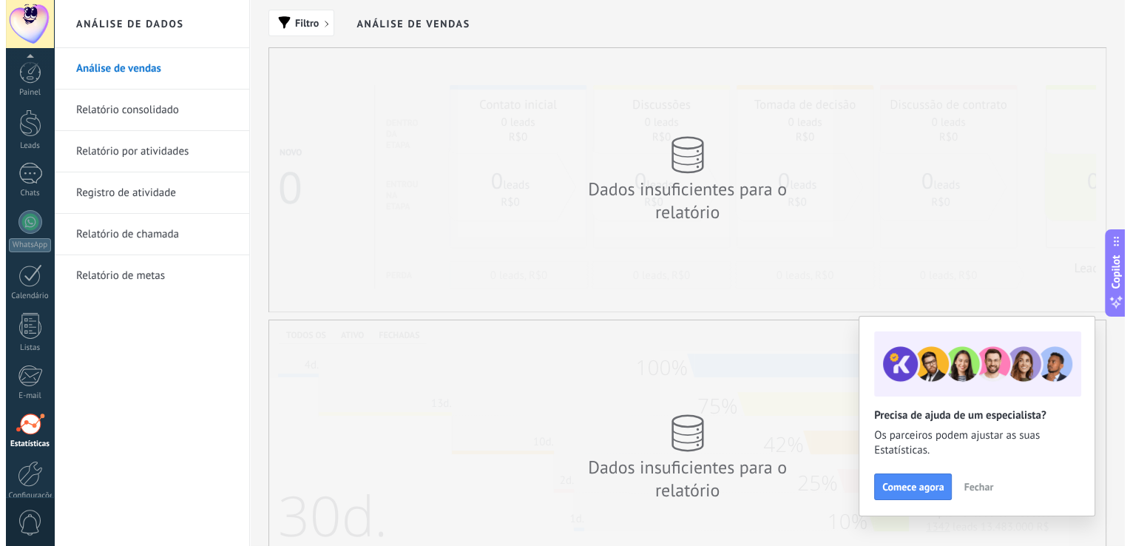
scroll to position [68, 0]
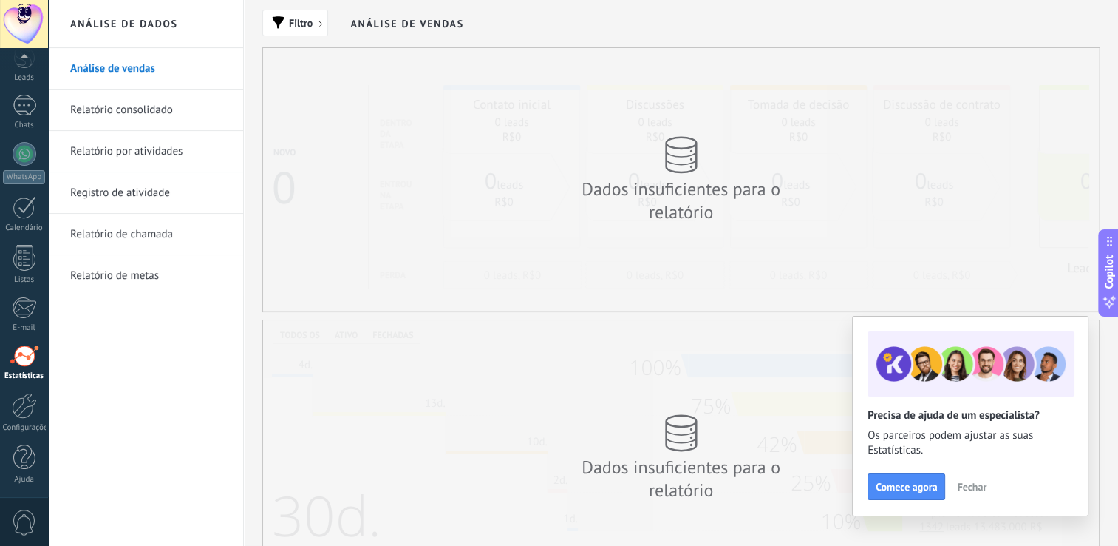
click at [972, 488] on span "Fechar" at bounding box center [972, 486] width 30 height 10
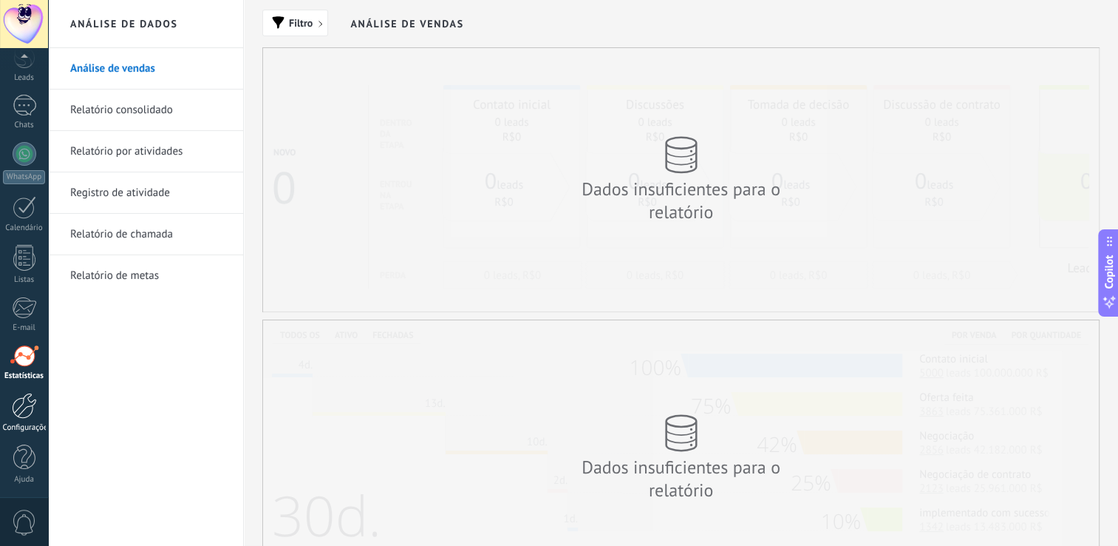
click at [33, 427] on div "Configurações" at bounding box center [24, 428] width 43 height 10
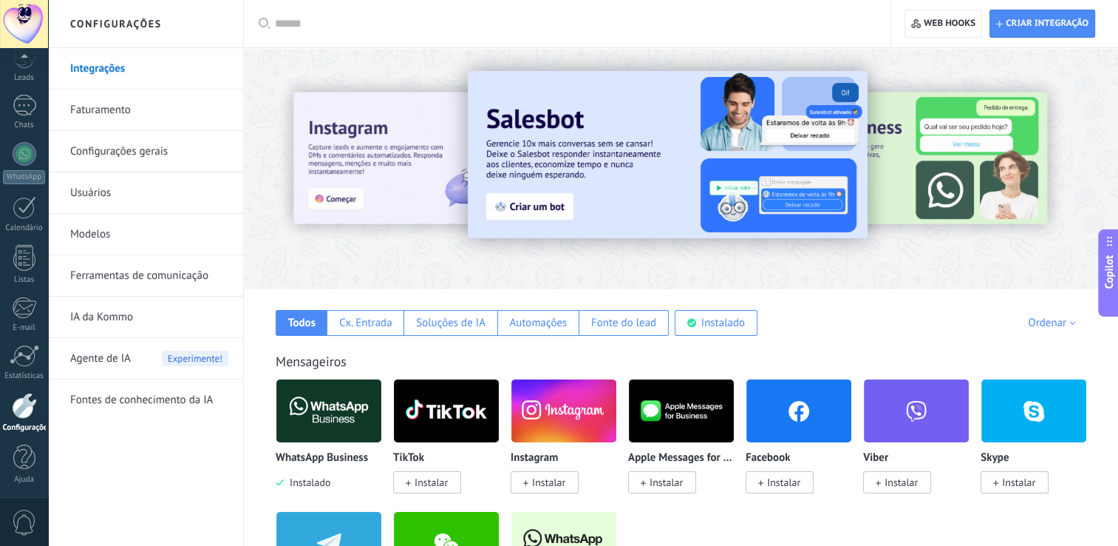
click at [154, 277] on link "Ferramentas de comunicação" at bounding box center [149, 275] width 158 height 41
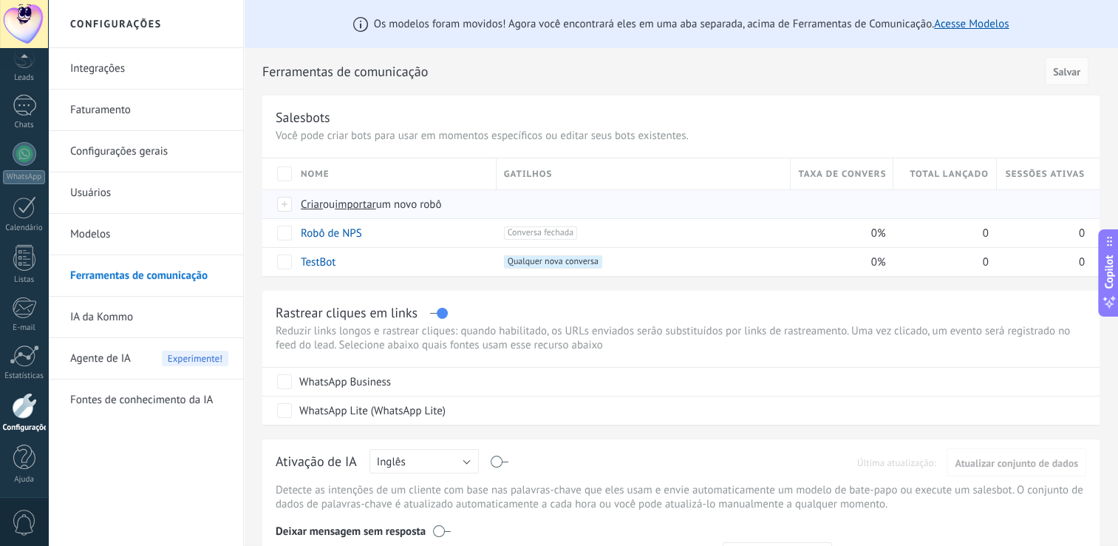
click at [313, 215] on div "Criar ou importar um novo robô" at bounding box center [556, 204] width 526 height 28
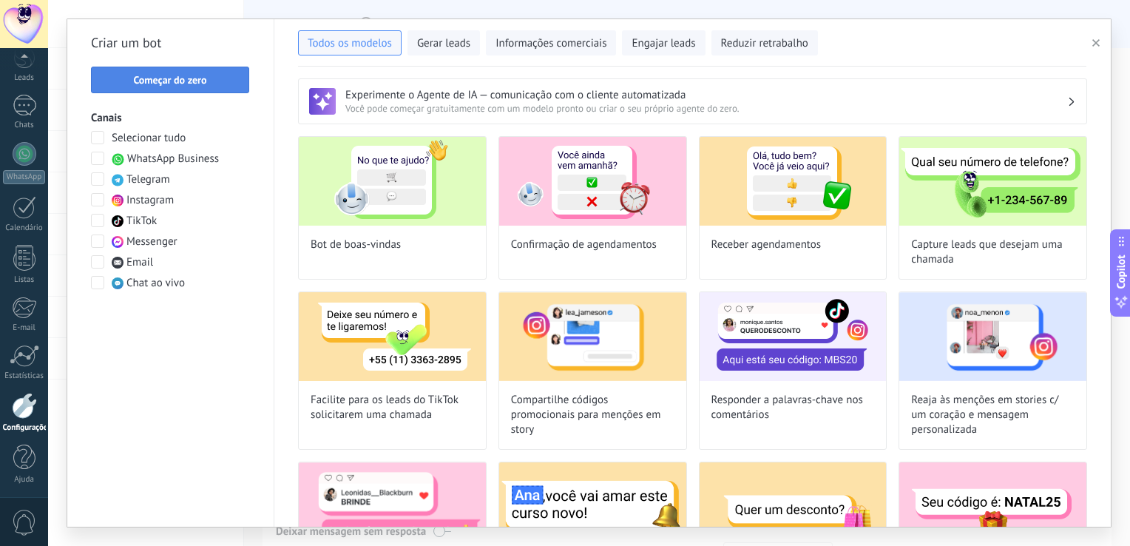
click at [157, 72] on button "Começar do zero" at bounding box center [170, 80] width 158 height 27
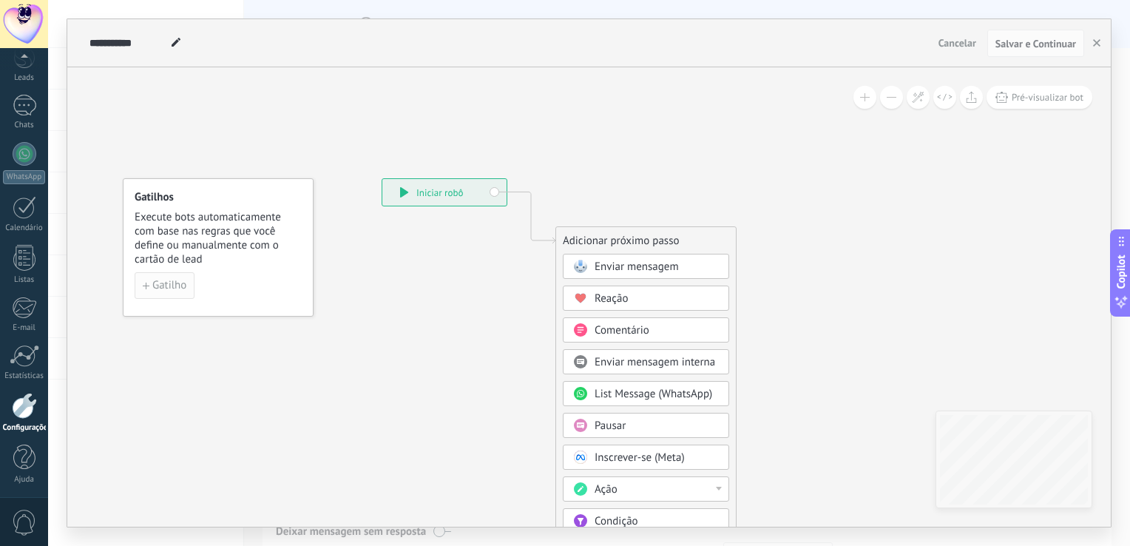
click at [178, 293] on button "Gatilho" at bounding box center [165, 285] width 60 height 27
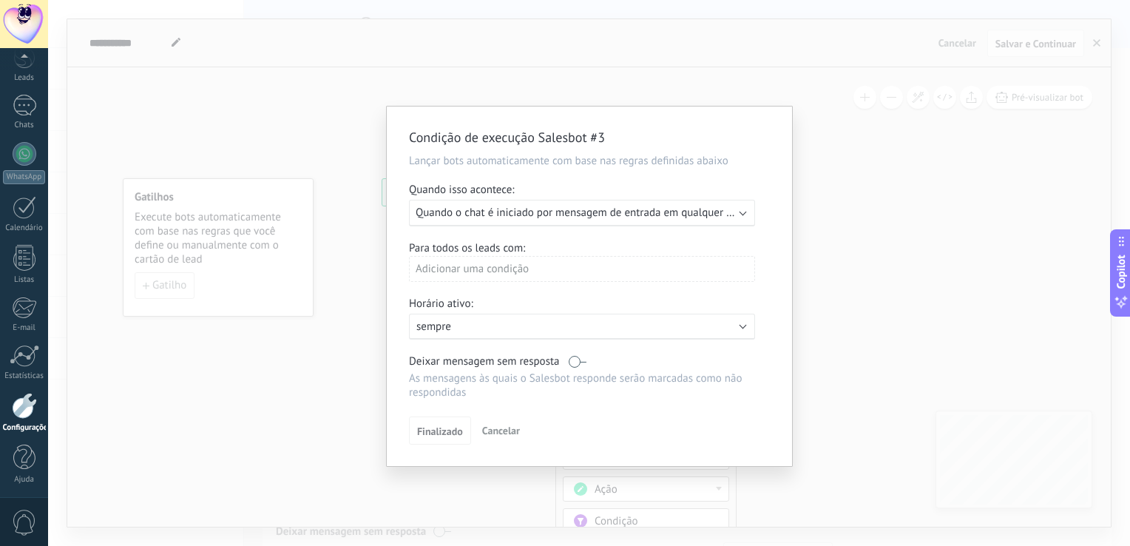
click at [747, 208] on div "Executar: Quando o chat é iniciado por mensagem de entrada em qualquer canal" at bounding box center [582, 213] width 346 height 27
